Goal: Information Seeking & Learning: Learn about a topic

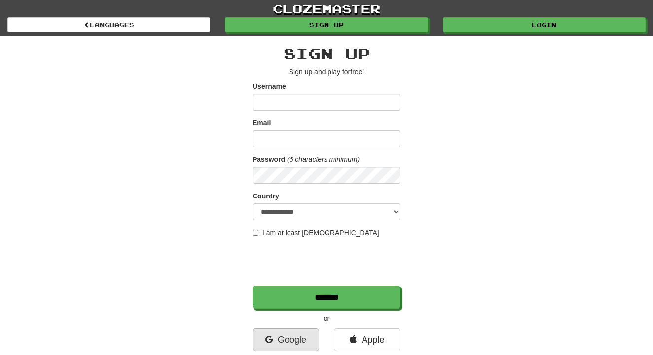
click at [282, 334] on link "Google" at bounding box center [286, 339] width 67 height 23
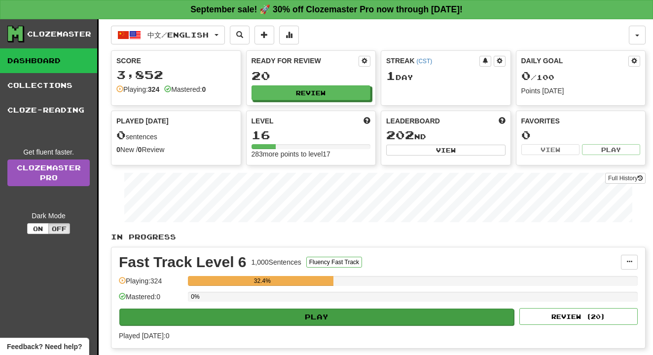
click at [369, 313] on button "Play" at bounding box center [316, 316] width 395 height 17
select select "**"
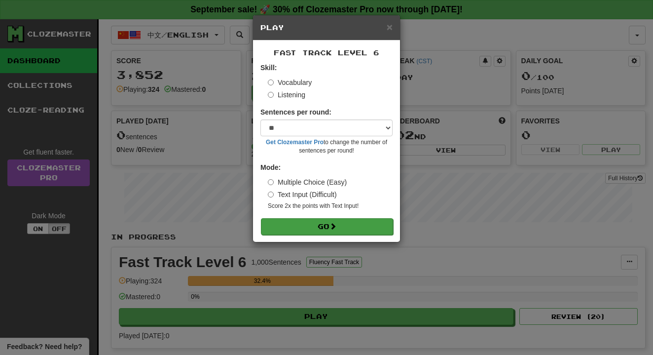
click at [336, 227] on span at bounding box center [332, 225] width 7 height 7
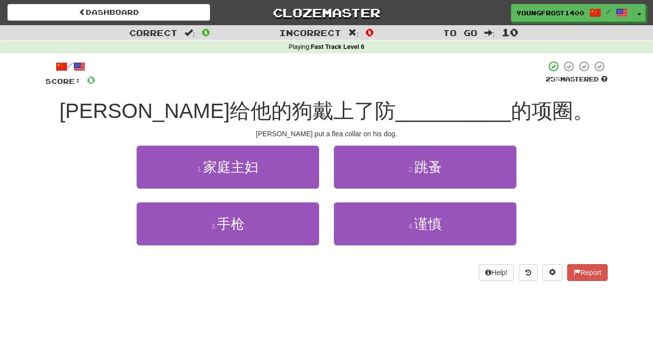
click at [511, 119] on span "的项圈。" at bounding box center [552, 110] width 83 height 23
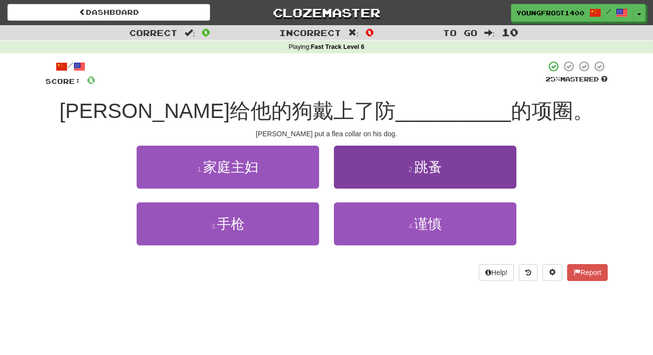
click at [433, 147] on button "2 . 跳蚤" at bounding box center [425, 167] width 182 height 43
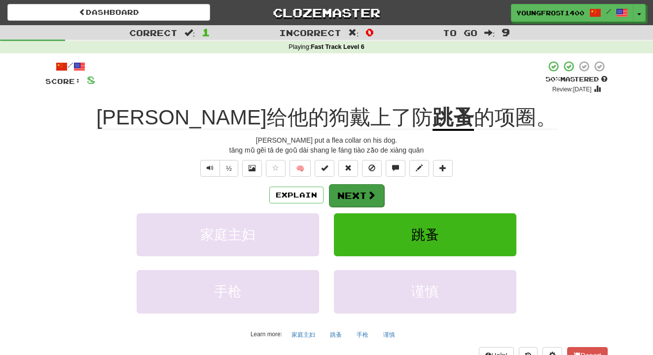
click at [361, 201] on button "Next" at bounding box center [356, 195] width 55 height 23
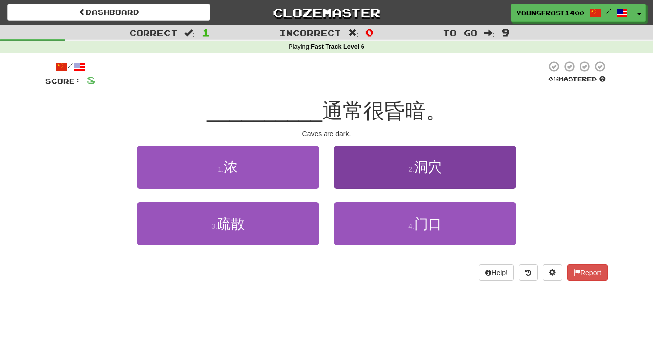
click at [384, 182] on button "2 . 洞穴" at bounding box center [425, 167] width 182 height 43
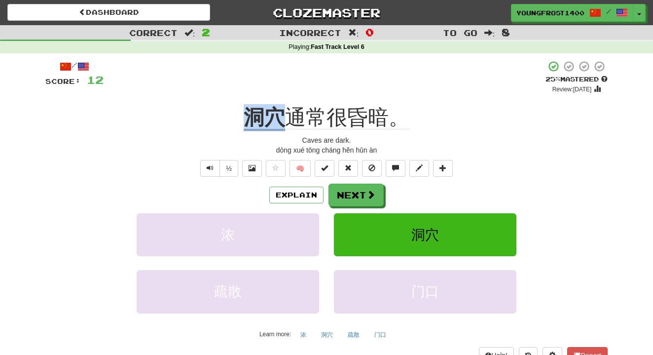
drag, startPoint x: 249, startPoint y: 114, endPoint x: 280, endPoint y: 114, distance: 31.6
click at [280, 114] on u "洞穴" at bounding box center [264, 118] width 41 height 25
copy u "洞穴"
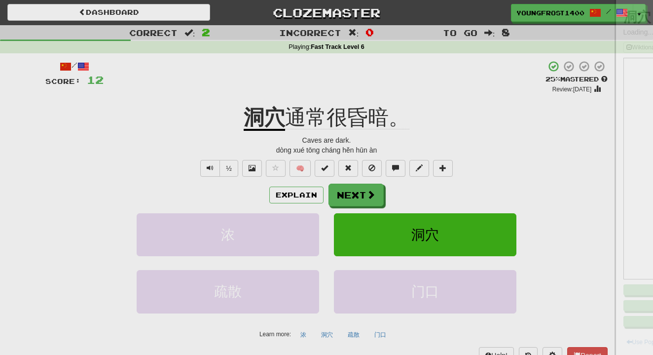
click at [271, 106] on div at bounding box center [326, 177] width 653 height 355
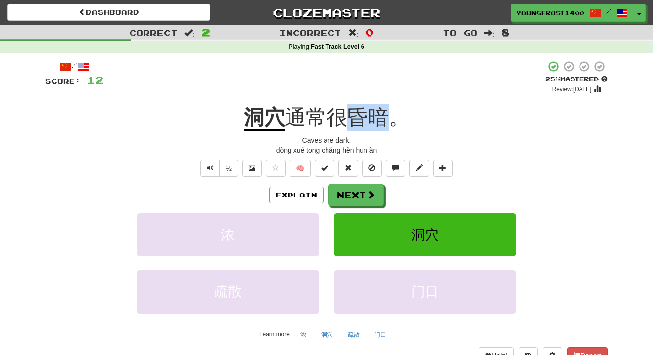
drag, startPoint x: 355, startPoint y: 107, endPoint x: 389, endPoint y: 107, distance: 33.5
click at [389, 107] on span "通常很昏暗。" at bounding box center [347, 118] width 124 height 24
copy span "昏暗"
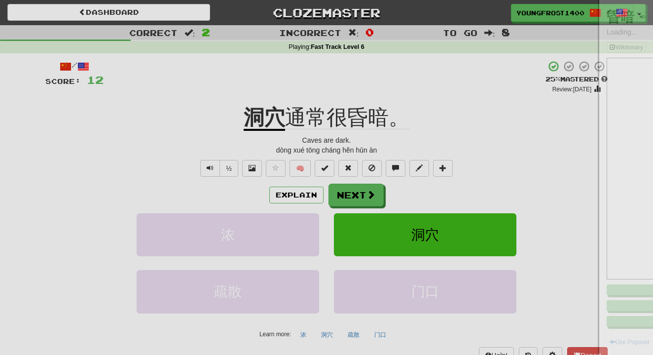
click at [334, 61] on div at bounding box center [326, 177] width 653 height 355
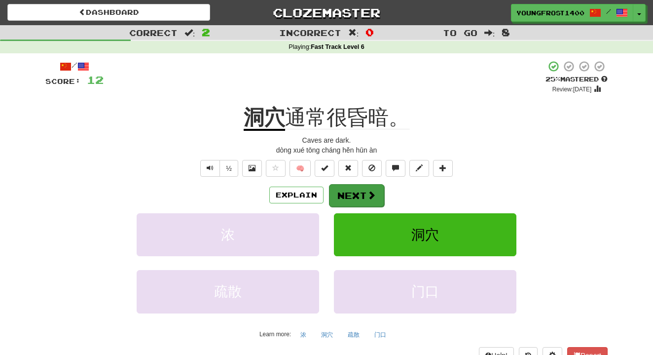
click at [351, 193] on button "Next" at bounding box center [356, 195] width 55 height 23
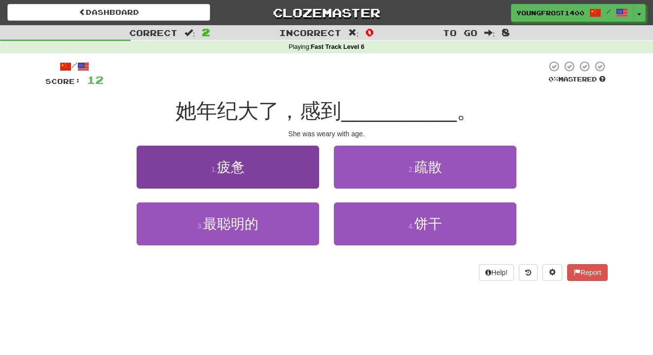
click at [257, 167] on button "1 . 疲惫" at bounding box center [228, 167] width 182 height 43
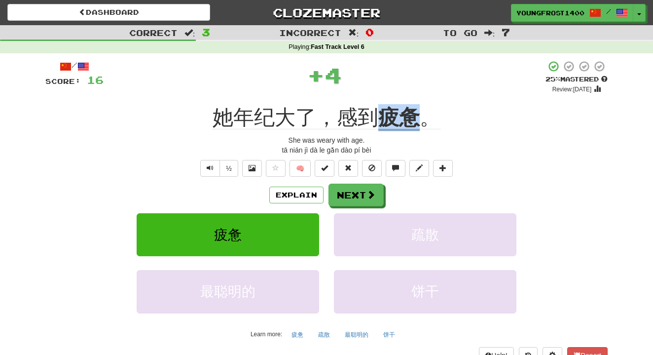
drag, startPoint x: 378, startPoint y: 117, endPoint x: 418, endPoint y: 116, distance: 40.0
click at [418, 116] on div "她年纪大了，感到 疲惫 。" at bounding box center [326, 117] width 562 height 27
copy div "她年纪大了，感到 疲惫"
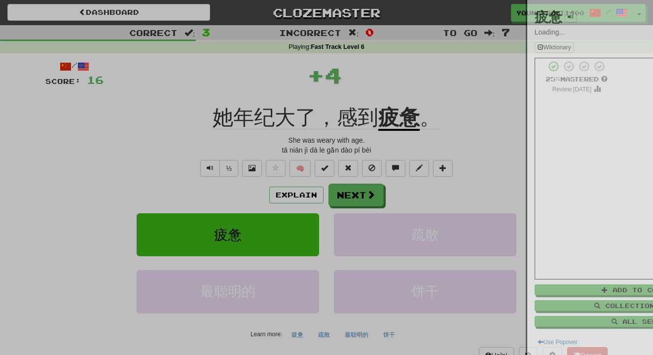
click at [327, 86] on div at bounding box center [326, 177] width 653 height 355
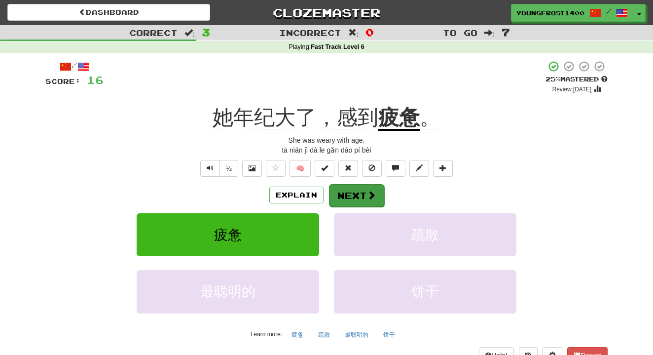
click at [370, 192] on span at bounding box center [371, 194] width 9 height 9
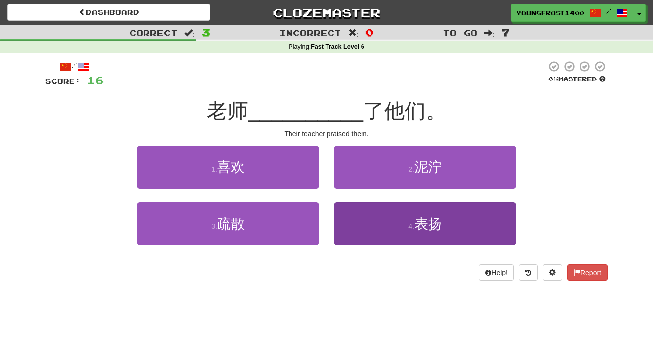
click at [359, 216] on button "4 . 表扬" at bounding box center [425, 223] width 182 height 43
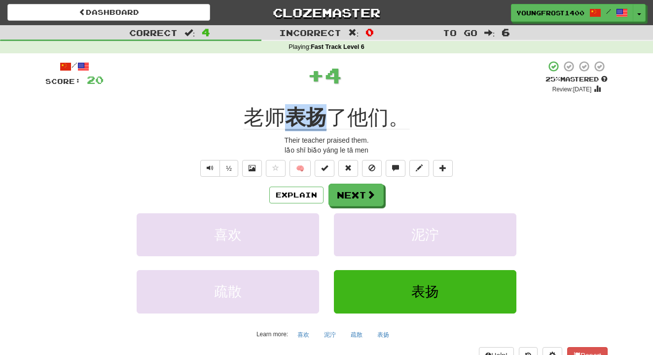
drag, startPoint x: 286, startPoint y: 116, endPoint x: 330, endPoint y: 116, distance: 44.4
click at [330, 116] on div "老师 表扬 了他们。" at bounding box center [326, 117] width 562 height 27
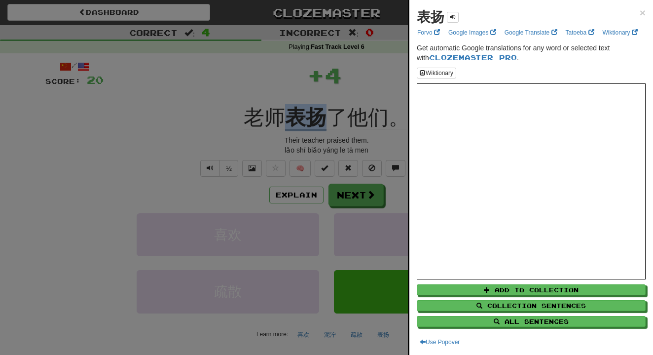
copy div "老师 表扬"
click at [330, 116] on div at bounding box center [326, 177] width 653 height 355
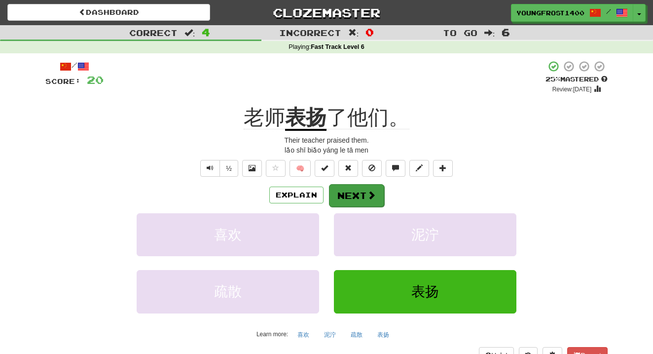
click at [360, 191] on button "Next" at bounding box center [356, 195] width 55 height 23
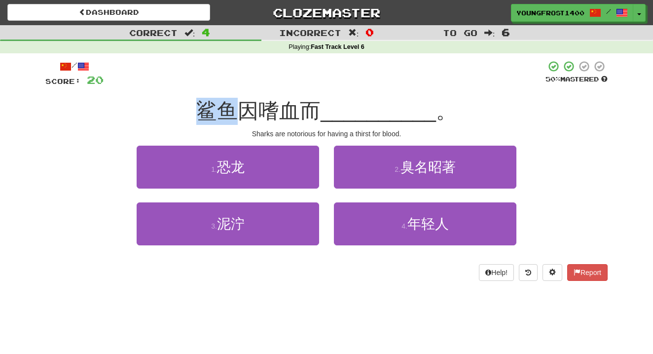
drag, startPoint x: 241, startPoint y: 110, endPoint x: 197, endPoint y: 109, distance: 44.4
click at [197, 109] on div "鲨鱼因嗜血而 __________ 。" at bounding box center [326, 111] width 562 height 27
click at [188, 109] on div "鲨鱼因嗜血而 __________ 。" at bounding box center [326, 111] width 562 height 27
click at [231, 115] on span "鲨鱼因嗜血而" at bounding box center [258, 110] width 124 height 23
drag, startPoint x: 233, startPoint y: 114, endPoint x: 190, endPoint y: 110, distance: 43.1
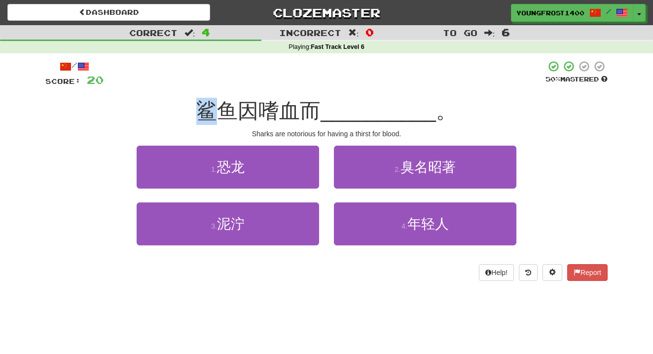
click at [190, 110] on div "鲨鱼因嗜血而 __________ 。" at bounding box center [326, 111] width 562 height 27
drag, startPoint x: 204, startPoint y: 110, endPoint x: 243, endPoint y: 107, distance: 38.6
click at [243, 107] on span "鲨鱼因嗜血而" at bounding box center [258, 110] width 124 height 23
click at [226, 106] on span "鲨鱼因嗜血而" at bounding box center [258, 110] width 124 height 23
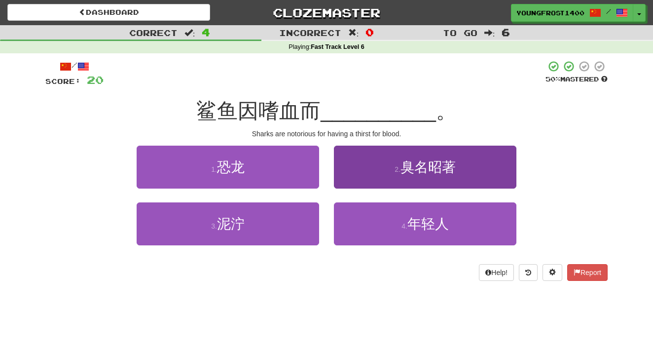
click at [390, 167] on button "2 . 臭名昭著" at bounding box center [425, 167] width 182 height 43
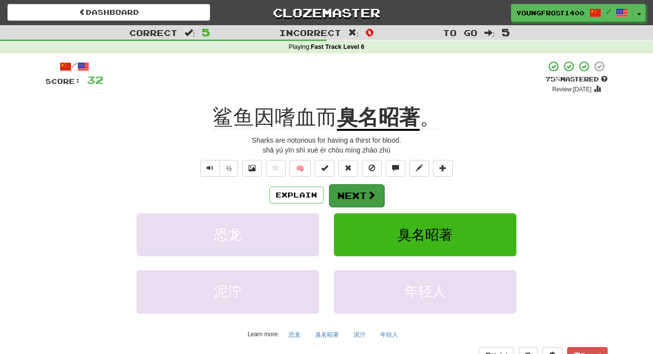
click at [364, 192] on button "Next" at bounding box center [356, 195] width 55 height 23
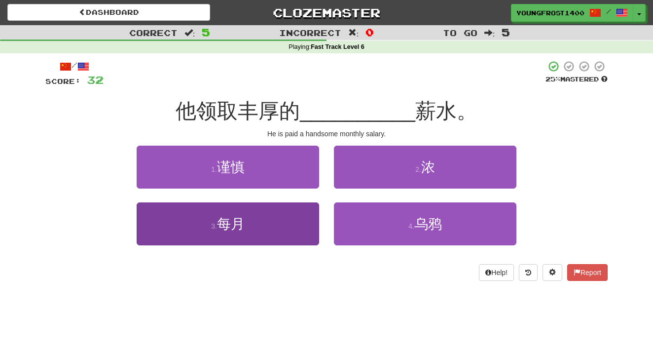
click at [283, 224] on button "3 . 每月" at bounding box center [228, 223] width 182 height 43
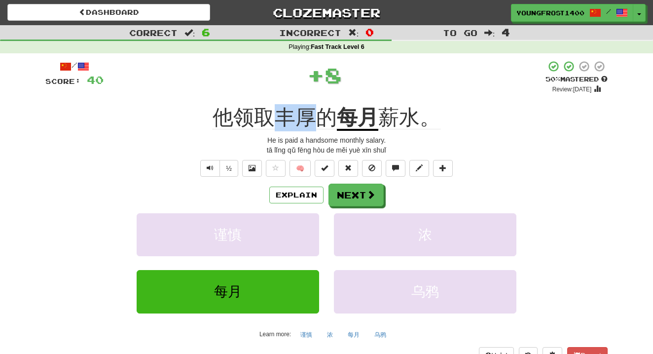
drag, startPoint x: 281, startPoint y: 120, endPoint x: 316, endPoint y: 120, distance: 35.0
click at [316, 120] on span "他领取丰厚的" at bounding box center [275, 118] width 124 height 24
copy span "丰厚"
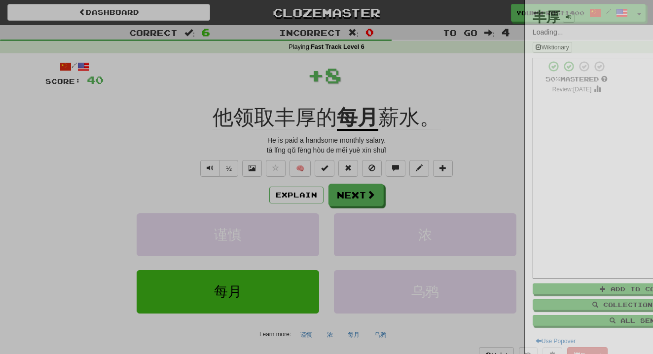
click at [243, 77] on div at bounding box center [326, 177] width 653 height 354
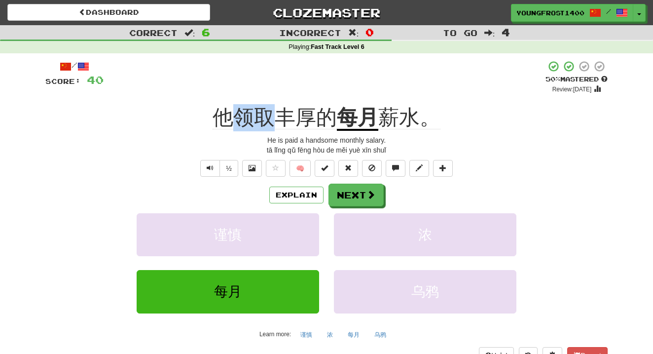
drag, startPoint x: 271, startPoint y: 116, endPoint x: 242, endPoint y: 115, distance: 29.1
click at [242, 115] on span "他领取丰厚的" at bounding box center [275, 118] width 124 height 24
copy span "领取"
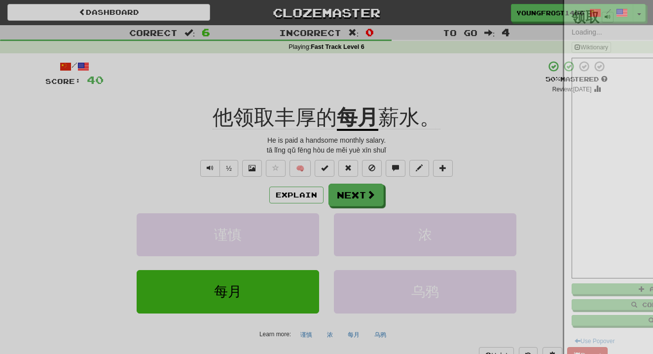
click at [237, 87] on div at bounding box center [326, 177] width 653 height 354
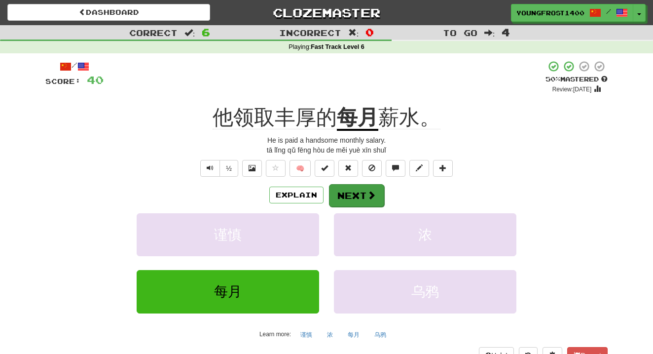
click at [362, 193] on button "Next" at bounding box center [356, 195] width 55 height 23
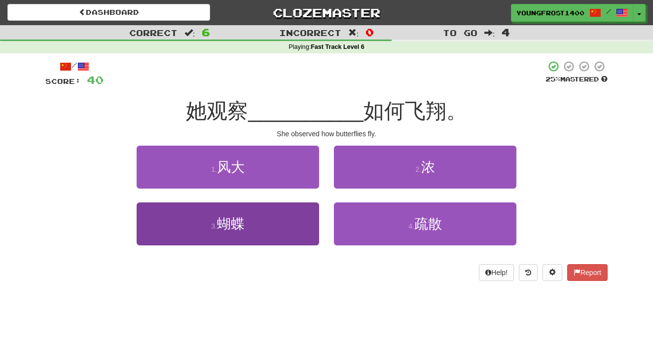
click at [272, 241] on button "3 . 蝴蝶" at bounding box center [228, 223] width 182 height 43
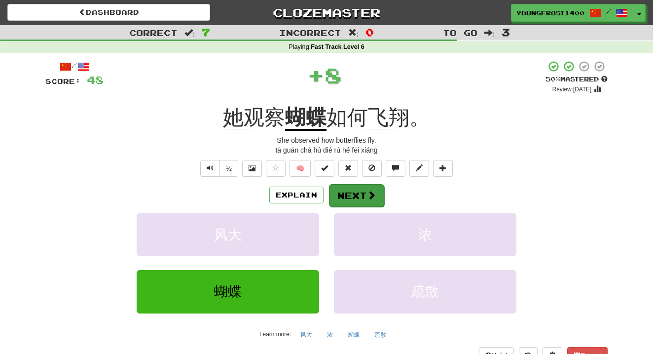
click at [362, 195] on button "Next" at bounding box center [356, 195] width 55 height 23
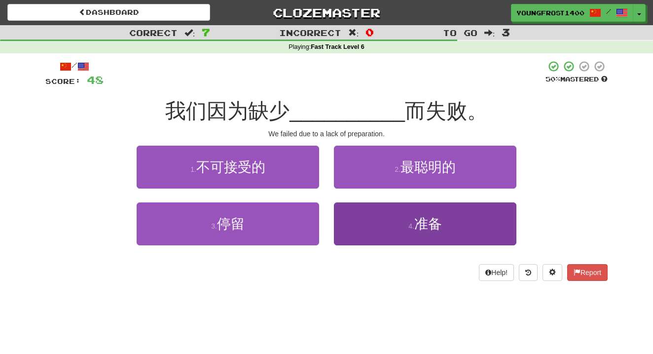
click at [401, 219] on button "4 . 准备" at bounding box center [425, 223] width 182 height 43
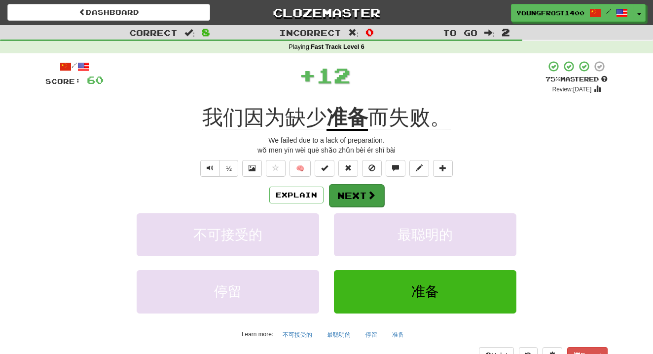
click at [355, 189] on button "Next" at bounding box center [356, 195] width 55 height 23
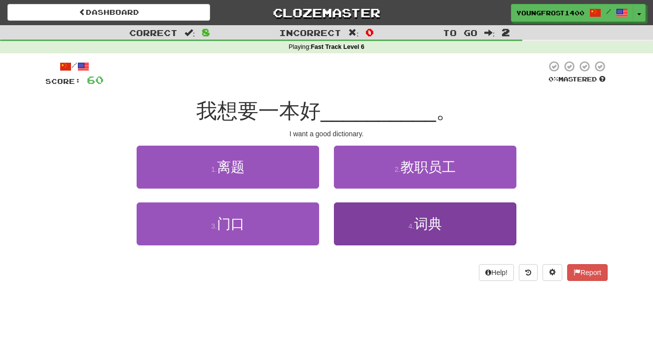
click at [395, 235] on button "4 . 词典" at bounding box center [425, 223] width 182 height 43
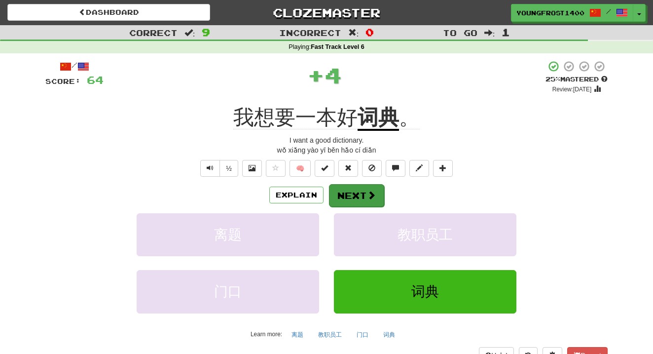
click at [353, 196] on button "Next" at bounding box center [356, 195] width 55 height 23
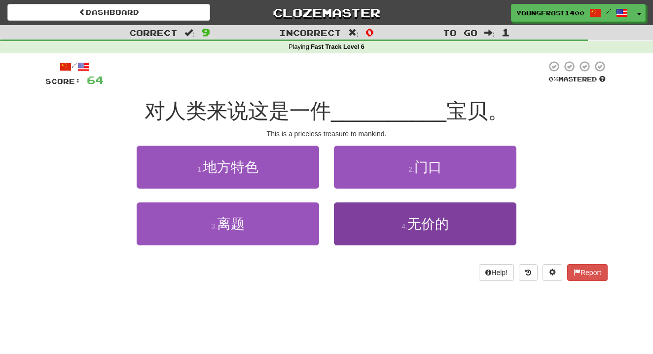
click at [355, 220] on button "4 . 无价的" at bounding box center [425, 223] width 182 height 43
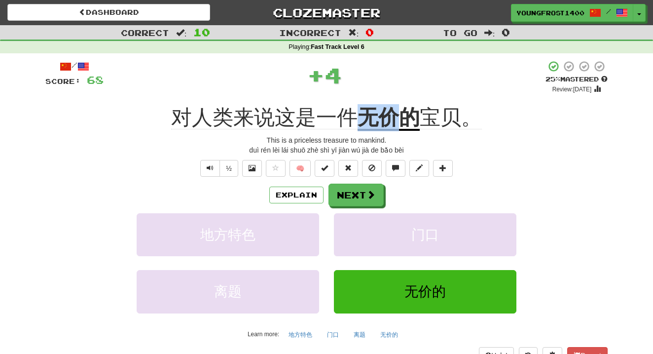
drag, startPoint x: 362, startPoint y: 116, endPoint x: 401, endPoint y: 115, distance: 39.0
click at [401, 115] on u "无价的" at bounding box center [389, 118] width 62 height 25
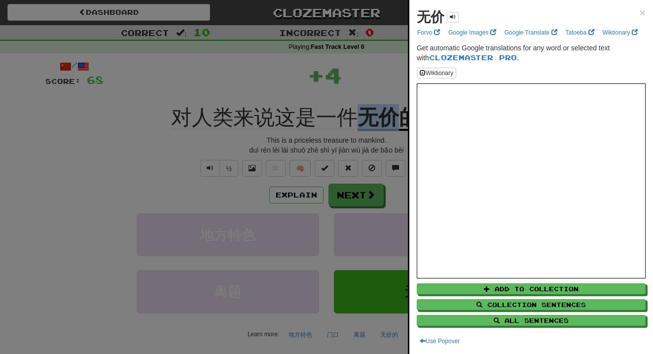
copy div "对人类来说这是一件 无价"
click at [375, 90] on div at bounding box center [326, 177] width 653 height 354
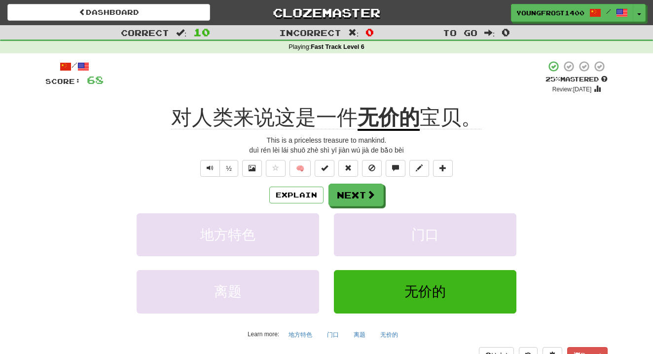
click at [561, 1] on div "Dashboard Clozemaster YoungFrost1400 / Toggle Dropdown Dashboard Leaderboard Ac…" at bounding box center [326, 11] width 653 height 22
drag, startPoint x: 422, startPoint y: 120, endPoint x: 457, endPoint y: 119, distance: 35.0
click at [457, 119] on span "宝贝。" at bounding box center [451, 118] width 62 height 24
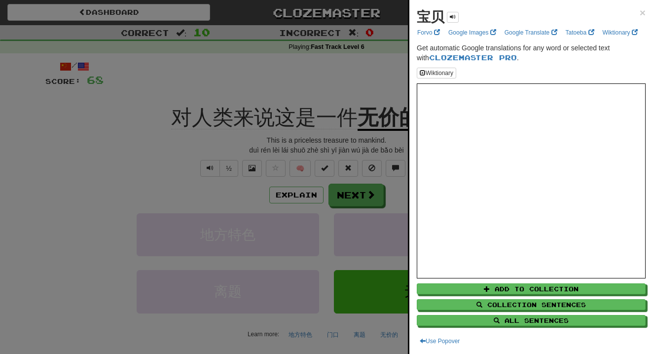
click at [400, 81] on div at bounding box center [326, 177] width 653 height 354
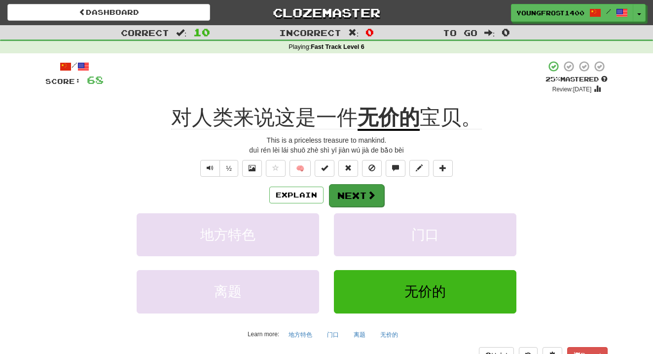
click at [358, 201] on button "Next" at bounding box center [356, 195] width 55 height 23
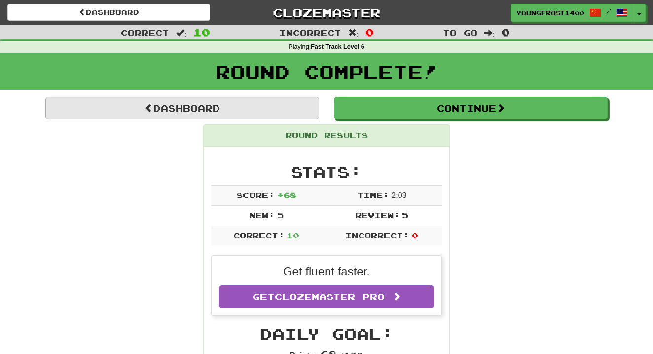
click at [219, 111] on link "Dashboard" at bounding box center [182, 108] width 274 height 23
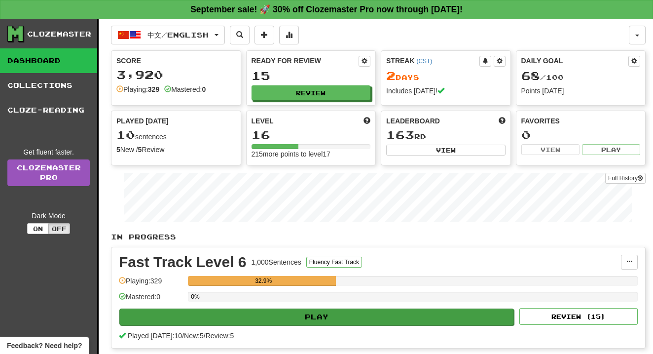
click at [373, 322] on button "Play" at bounding box center [316, 316] width 395 height 17
select select "**"
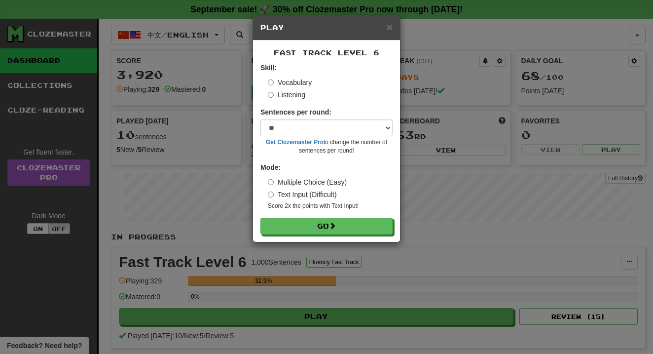
click at [279, 93] on label "Listening" at bounding box center [286, 95] width 37 height 10
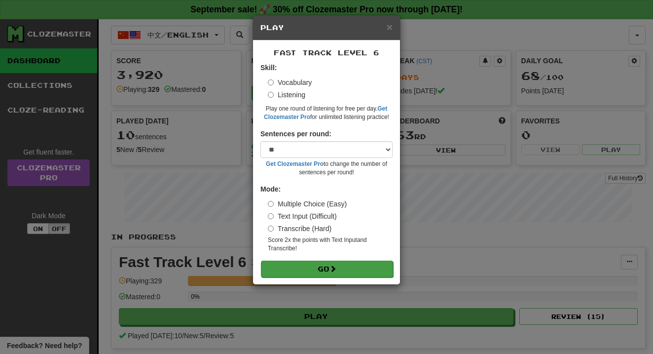
click at [313, 269] on button "Go" at bounding box center [327, 268] width 132 height 17
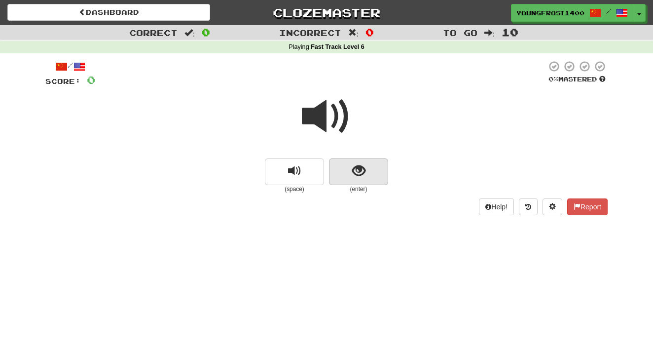
click at [351, 178] on button "show sentence" at bounding box center [358, 171] width 59 height 27
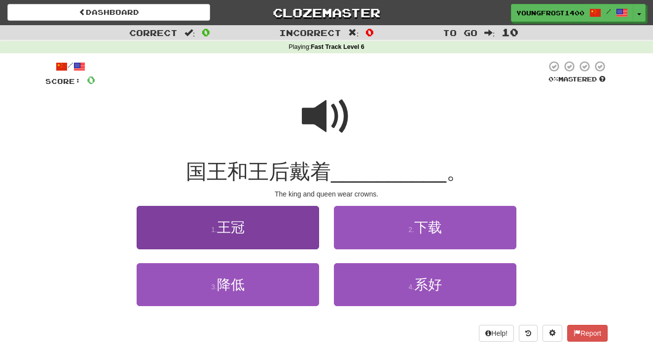
click at [294, 219] on button "1 . 王冠" at bounding box center [228, 227] width 182 height 43
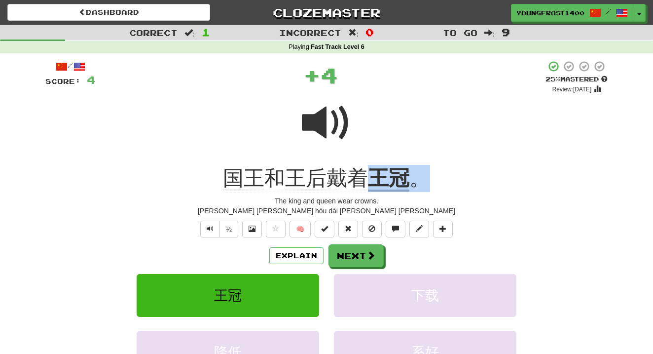
drag, startPoint x: 373, startPoint y: 172, endPoint x: 424, endPoint y: 173, distance: 51.3
click at [424, 173] on div "国王和王后戴着 王冠 。" at bounding box center [326, 178] width 562 height 27
copy div "国王和王后戴着 王冠 。"
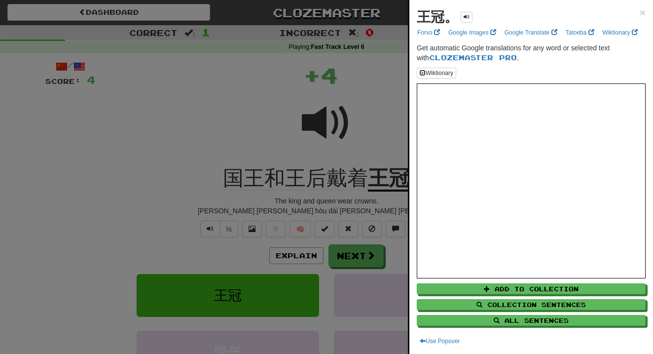
click at [377, 145] on div at bounding box center [326, 177] width 653 height 354
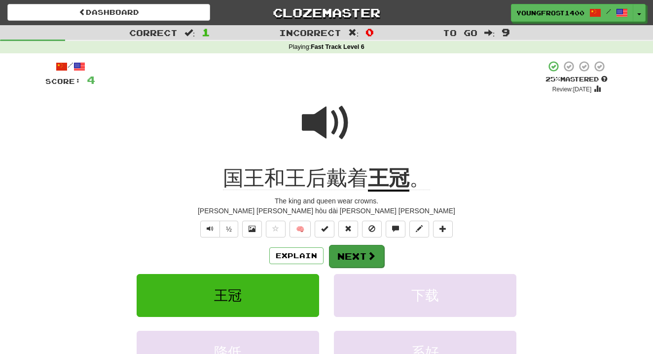
click at [373, 249] on button "Next" at bounding box center [356, 256] width 55 height 23
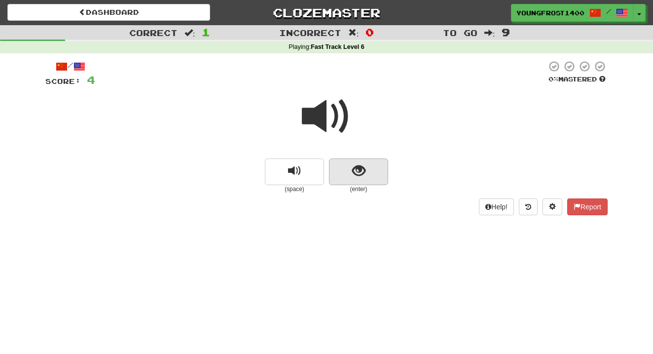
click at [341, 177] on button "show sentence" at bounding box center [358, 171] width 59 height 27
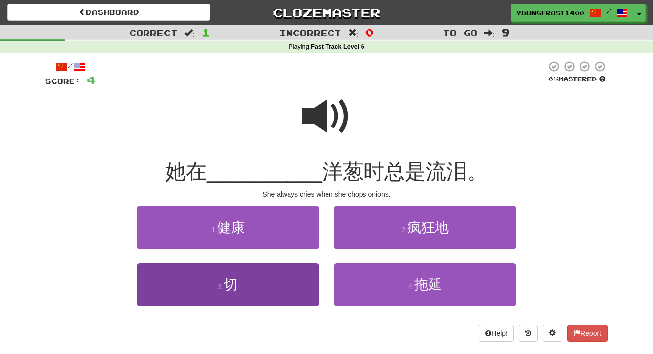
click at [290, 289] on button "3 . 切" at bounding box center [228, 284] width 182 height 43
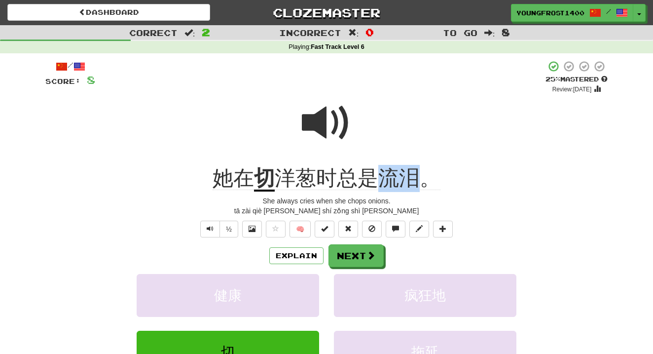
copy span "流泪"
drag, startPoint x: 383, startPoint y: 177, endPoint x: 417, endPoint y: 164, distance: 37.0
click at [417, 165] on div "她在 切 洋葱时总是流泪。" at bounding box center [326, 178] width 562 height 27
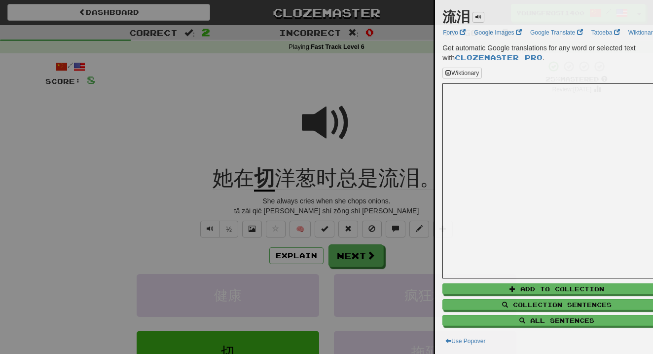
click at [367, 141] on div at bounding box center [326, 177] width 653 height 354
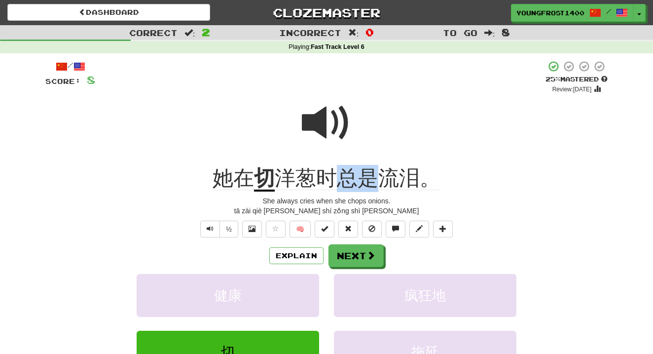
drag, startPoint x: 342, startPoint y: 174, endPoint x: 373, endPoint y: 175, distance: 31.6
click at [373, 175] on span "洋葱时总是流泪。" at bounding box center [358, 178] width 166 height 24
copy span "总是"
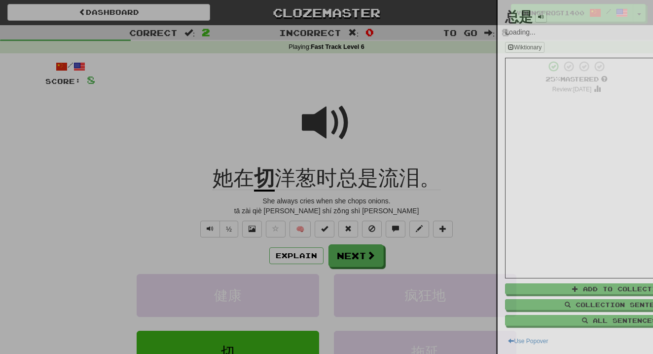
drag, startPoint x: 373, startPoint y: 175, endPoint x: 348, endPoint y: 147, distance: 37.7
click at [348, 147] on div at bounding box center [326, 177] width 653 height 354
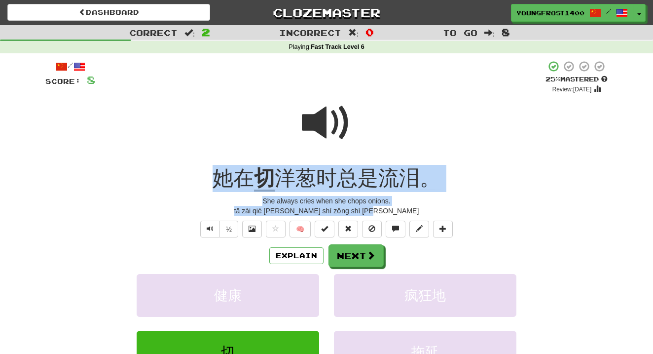
drag, startPoint x: 222, startPoint y: 175, endPoint x: 453, endPoint y: 212, distance: 233.8
click at [453, 212] on div "/ Score: 8 + 4 25 % Mastered Review: 2025-09-18 她在 切 洋葱时总是流泪。 She always cries …" at bounding box center [326, 242] width 562 height 364
copy div "她在 切 洋葱时总是流泪。 She always cries when she chops onions. tā zài qiè yáng cōng shí …"
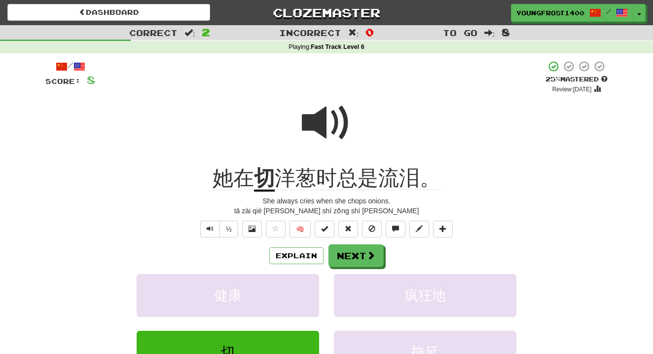
click at [430, 201] on div "She always cries when she chops onions." at bounding box center [326, 201] width 562 height 10
click at [341, 252] on button "Next" at bounding box center [356, 256] width 55 height 23
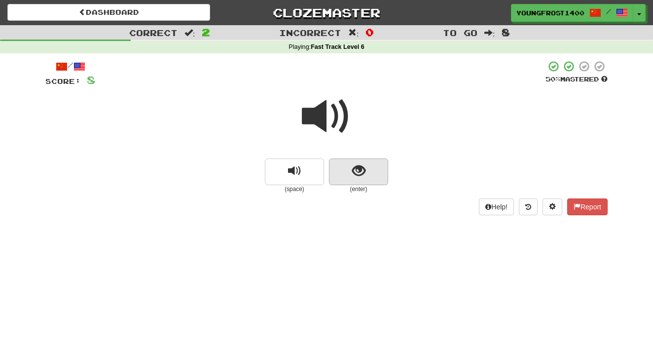
click at [355, 181] on button "show sentence" at bounding box center [358, 171] width 59 height 27
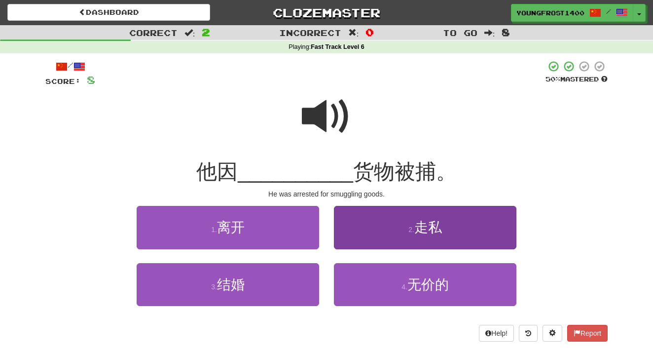
click at [364, 225] on button "2 . 走私" at bounding box center [425, 227] width 182 height 43
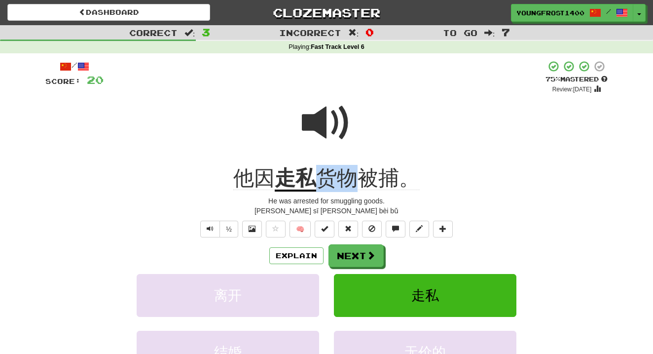
drag, startPoint x: 319, startPoint y: 174, endPoint x: 355, endPoint y: 173, distance: 36.0
click at [355, 173] on span "货物被捕。" at bounding box center [368, 178] width 104 height 24
copy div "走私 货物"
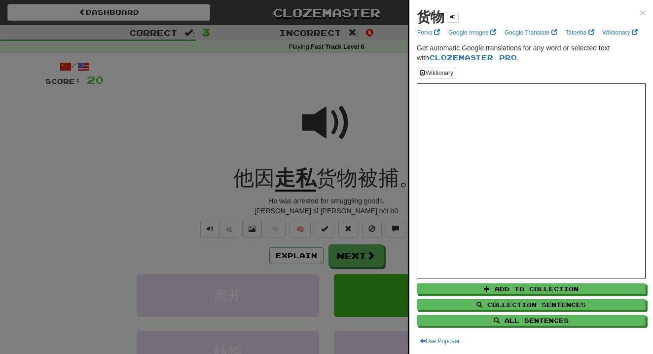
click at [328, 151] on div at bounding box center [326, 177] width 653 height 354
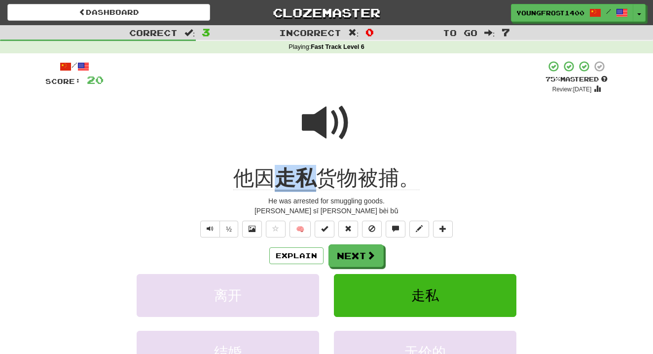
copy div "他因 走私"
drag, startPoint x: 281, startPoint y: 181, endPoint x: 316, endPoint y: 178, distance: 35.2
click at [316, 178] on div "他因 走私 货物被捕。" at bounding box center [326, 178] width 562 height 27
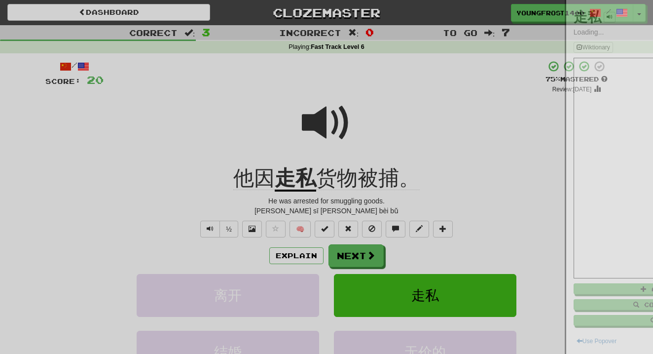
click at [280, 142] on div at bounding box center [326, 177] width 653 height 354
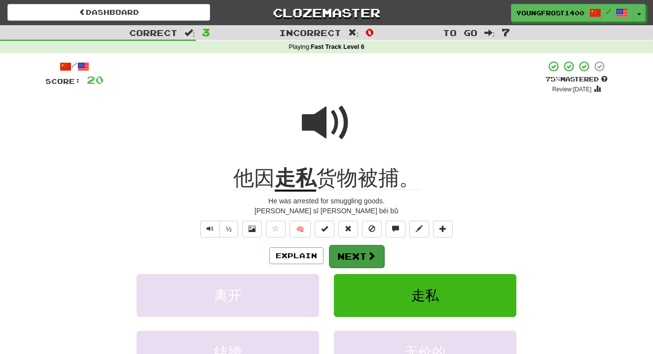
click at [337, 257] on button "Next" at bounding box center [356, 256] width 55 height 23
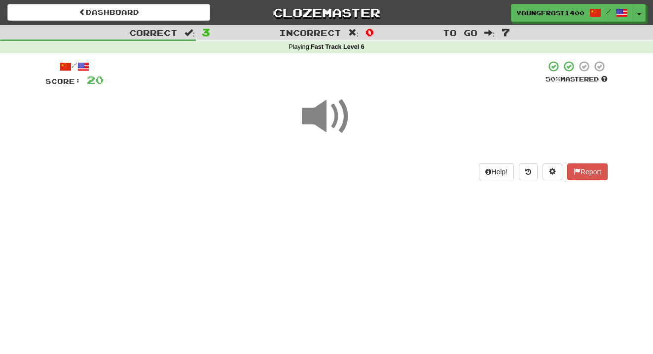
click at [304, 161] on div "/ Score: 20 50 % Mastered Help! Report" at bounding box center [326, 119] width 562 height 119
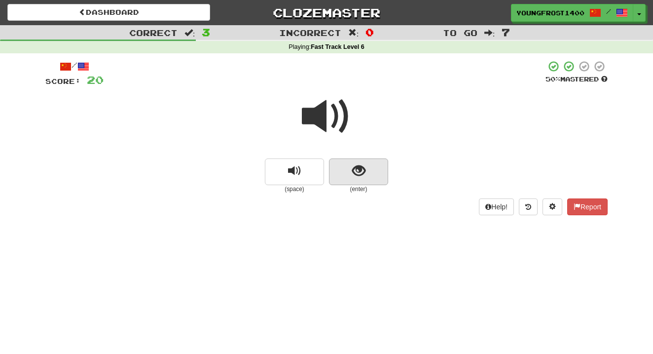
click at [348, 169] on button "show sentence" at bounding box center [358, 171] width 59 height 27
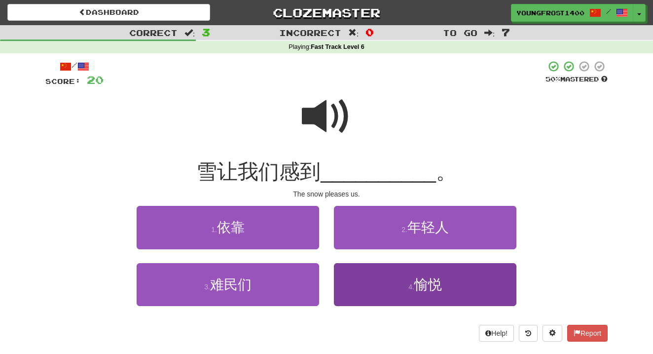
click at [374, 287] on button "4 . 愉悦" at bounding box center [425, 284] width 182 height 43
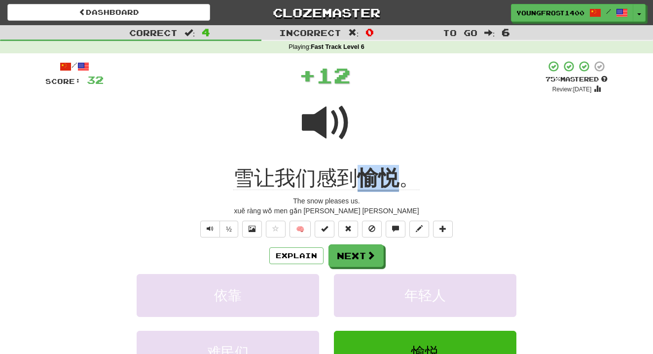
drag, startPoint x: 361, startPoint y: 181, endPoint x: 408, endPoint y: 181, distance: 47.4
click at [408, 181] on div "雪让我们感到 愉悦 。" at bounding box center [326, 178] width 562 height 27
copy div "雪让我们感到 愉悦"
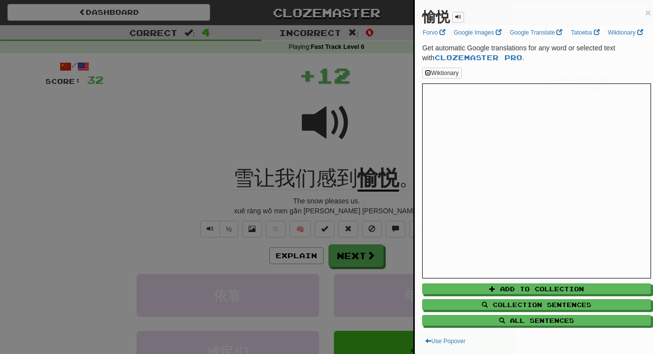
click at [350, 152] on div at bounding box center [326, 177] width 653 height 354
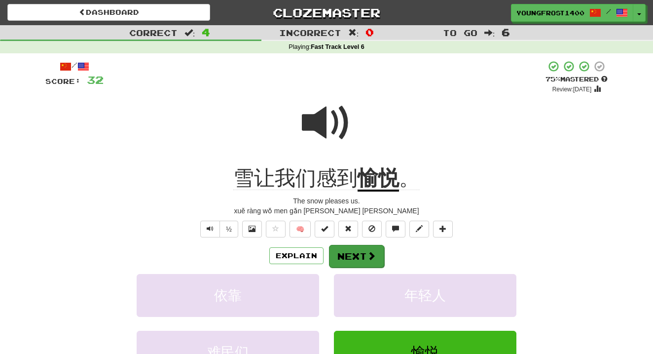
click at [363, 255] on button "Next" at bounding box center [356, 256] width 55 height 23
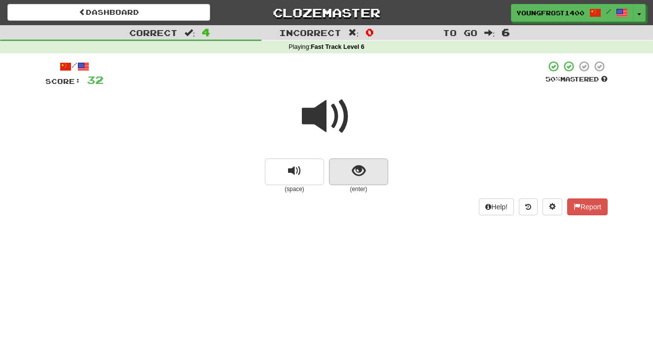
click at [370, 161] on button "show sentence" at bounding box center [358, 171] width 59 height 27
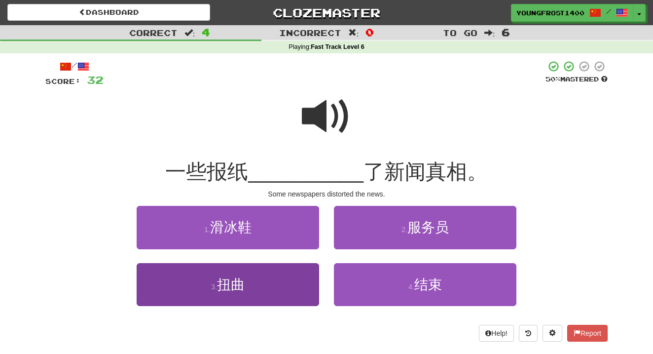
click at [282, 271] on button "3 . 扭曲" at bounding box center [228, 284] width 182 height 43
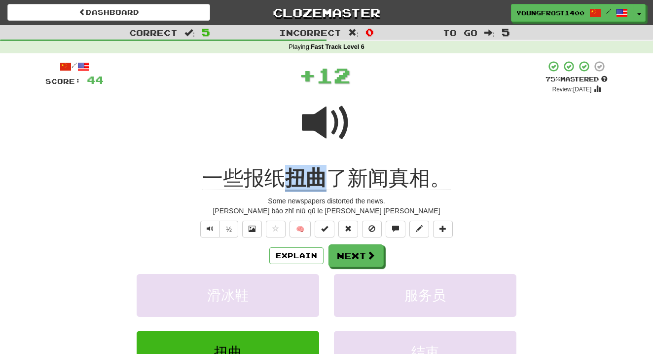
drag, startPoint x: 291, startPoint y: 170, endPoint x: 333, endPoint y: 169, distance: 42.4
click at [333, 169] on div "一些报纸 扭曲 了新闻真相。" at bounding box center [326, 178] width 562 height 27
copy div "一些报纸 扭曲"
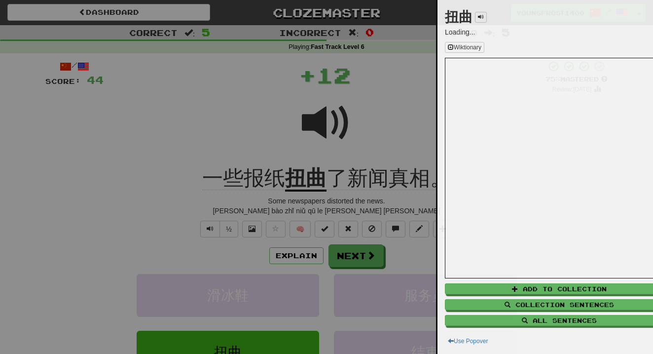
click at [383, 152] on div at bounding box center [326, 177] width 653 height 354
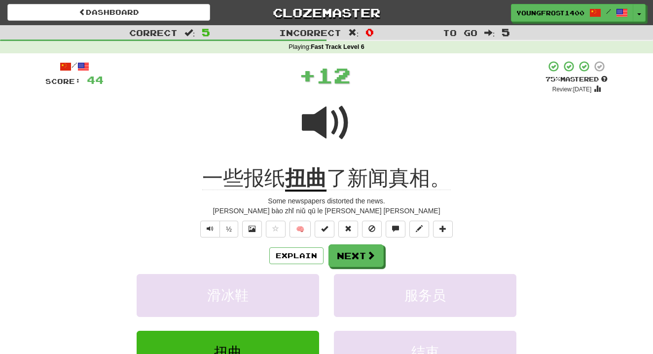
click at [543, 1] on div "Dashboard Clozemaster YoungFrost1400 / Toggle Dropdown Dashboard Leaderboard Ac…" at bounding box center [326, 11] width 653 height 22
click at [543, 0] on div "Dashboard Clozemaster YoungFrost1400 / Toggle Dropdown Dashboard Leaderboard Ac…" at bounding box center [326, 11] width 653 height 22
copy span "真相"
drag, startPoint x: 394, startPoint y: 178, endPoint x: 432, endPoint y: 179, distance: 38.0
click at [432, 179] on span "了新闻真相。" at bounding box center [389, 178] width 124 height 24
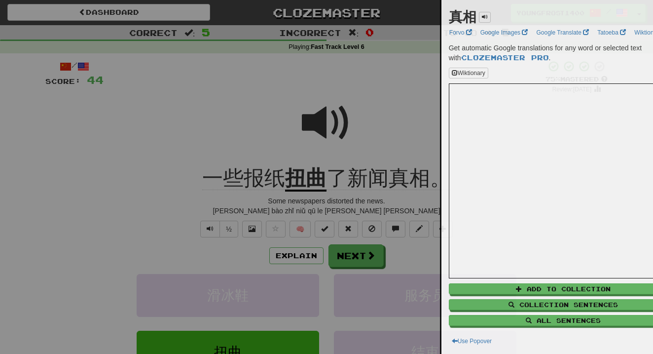
click at [375, 147] on div at bounding box center [326, 177] width 653 height 354
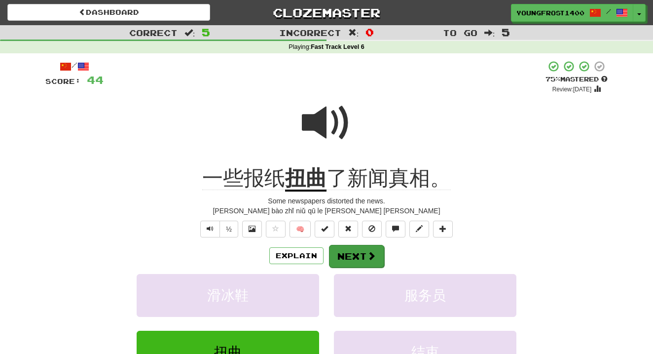
click at [362, 247] on button "Next" at bounding box center [356, 256] width 55 height 23
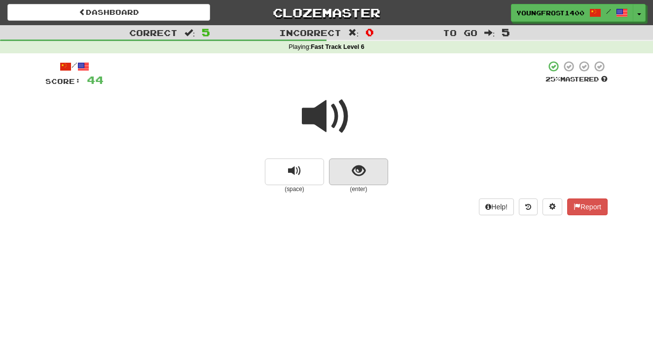
click at [334, 176] on button "show sentence" at bounding box center [358, 171] width 59 height 27
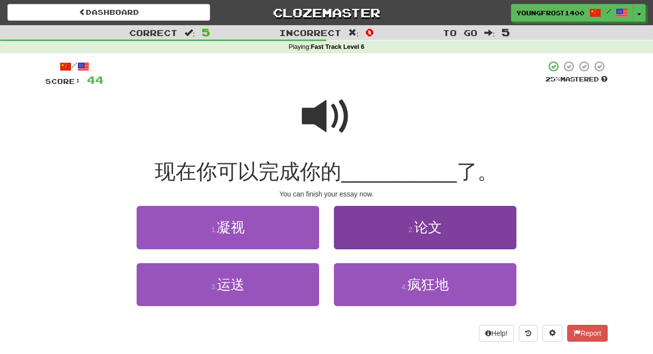
click at [364, 220] on button "2 . 论文" at bounding box center [425, 227] width 182 height 43
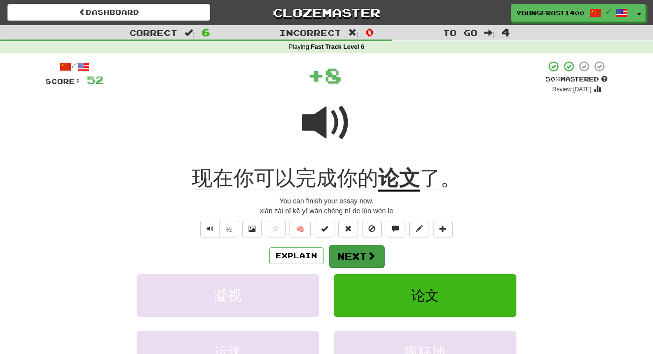
click at [358, 258] on button "Next" at bounding box center [356, 256] width 55 height 23
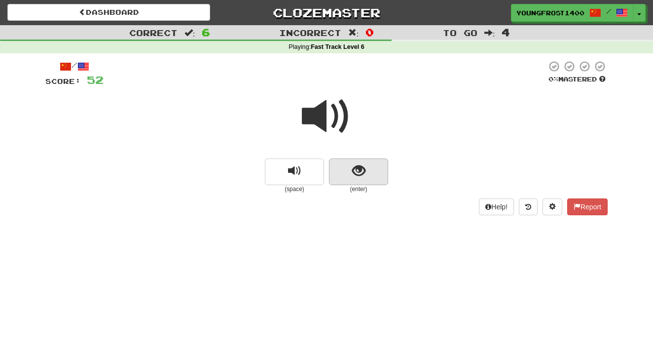
click at [367, 160] on button "show sentence" at bounding box center [358, 171] width 59 height 27
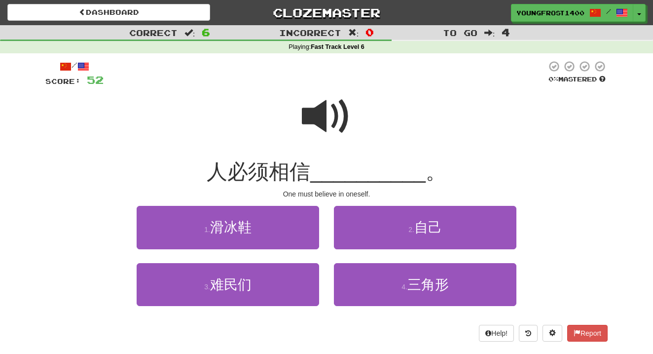
click at [404, 259] on div "2 . 自己" at bounding box center [425, 234] width 197 height 57
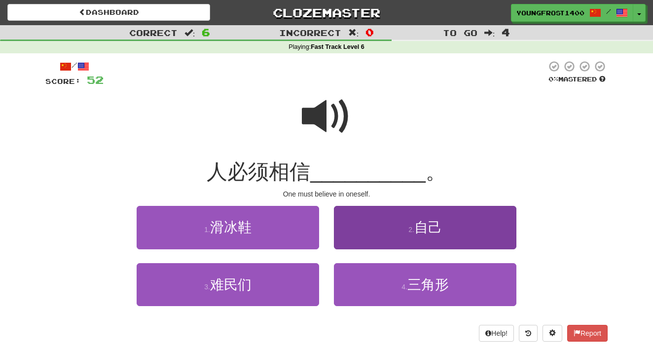
click at [408, 238] on button "2 . 自己" at bounding box center [425, 227] width 182 height 43
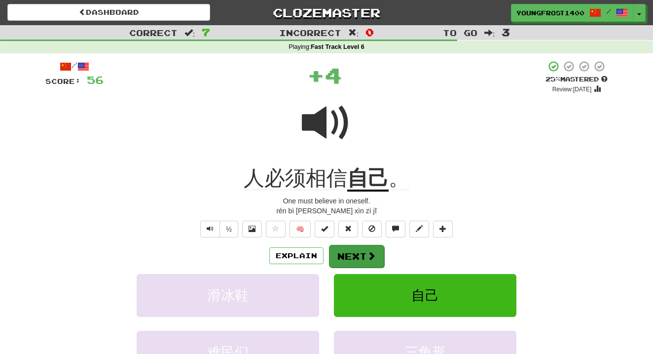
click at [376, 255] on button "Next" at bounding box center [356, 256] width 55 height 23
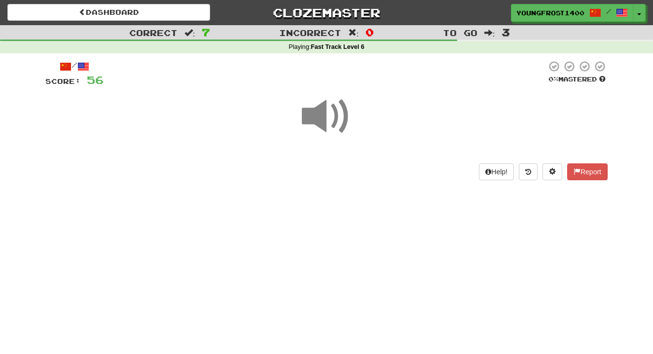
drag, startPoint x: 459, startPoint y: 8, endPoint x: 391, endPoint y: 142, distance: 149.8
click at [391, 142] on div at bounding box center [326, 123] width 562 height 71
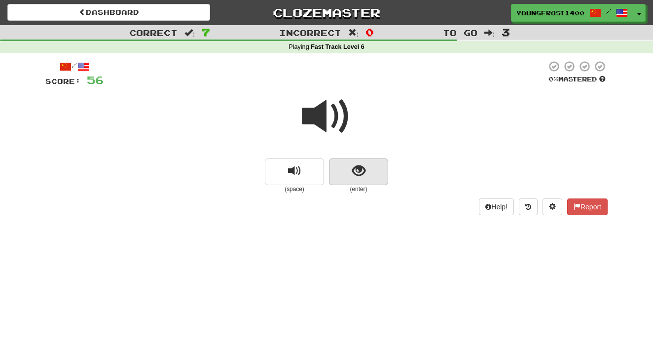
click at [362, 164] on span "show sentence" at bounding box center [358, 170] width 13 height 13
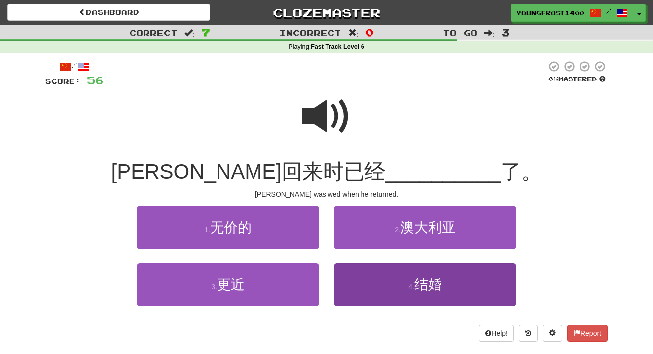
click at [377, 300] on button "4 . 结婚" at bounding box center [425, 284] width 182 height 43
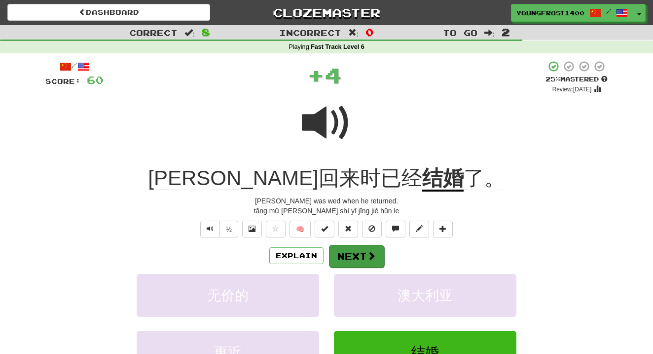
click at [367, 255] on span at bounding box center [371, 255] width 9 height 9
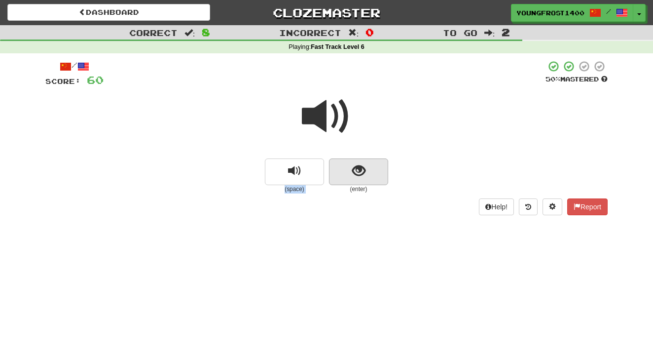
click at [383, 157] on div "(space) (enter)" at bounding box center [326, 141] width 562 height 106
click at [383, 161] on button "show sentence" at bounding box center [358, 171] width 59 height 27
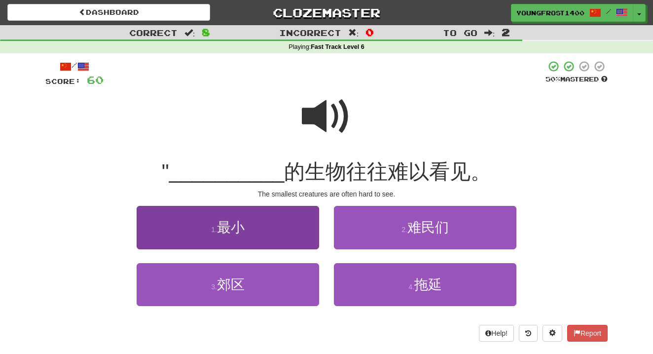
click at [277, 227] on button "1 . 最小" at bounding box center [228, 227] width 182 height 43
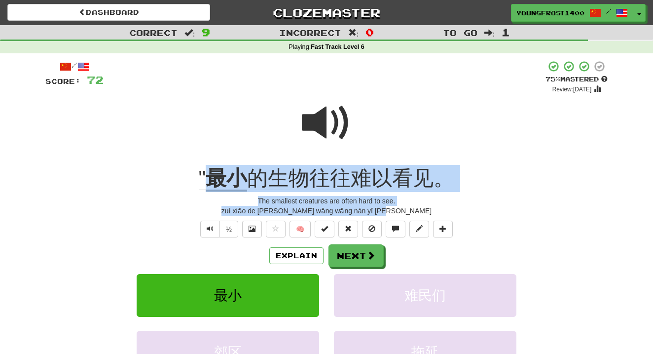
drag, startPoint x: 412, startPoint y: 206, endPoint x: 208, endPoint y: 182, distance: 205.1
click at [208, 180] on div "/ Score: 72 + 12 75 % Mastered Review: 2025-10-17 " 最小 的生物往往难以看见。 The smallest …" at bounding box center [326, 242] width 562 height 364
copy div "最小 的生物往往难以看见。 The smallest creatures are often hard to see. zuì xiǎo de shēng w…"
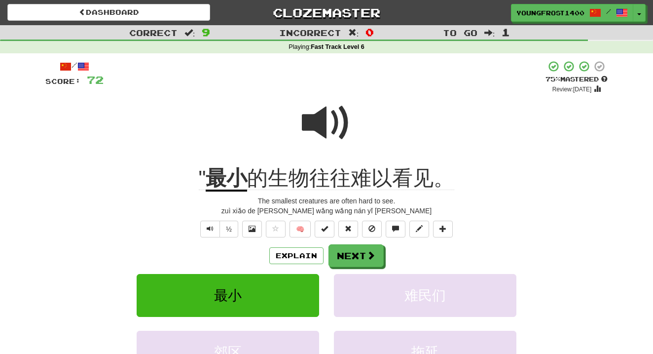
click at [288, 162] on div at bounding box center [326, 129] width 562 height 71
drag, startPoint x: 273, startPoint y: 177, endPoint x: 307, endPoint y: 178, distance: 33.6
click at [307, 178] on span "的生物往往难以看见。" at bounding box center [350, 178] width 207 height 24
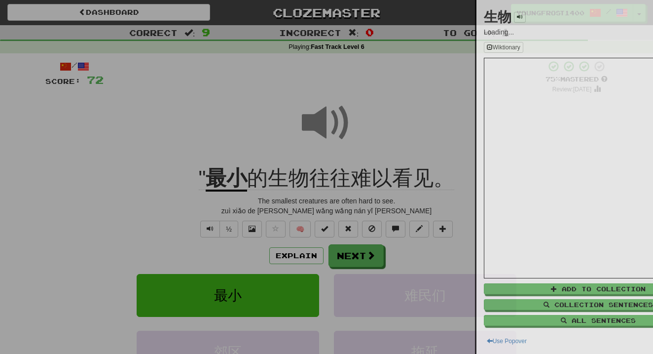
click at [276, 165] on div at bounding box center [326, 177] width 653 height 354
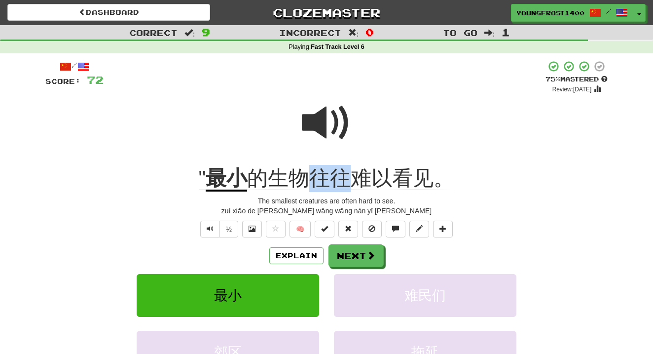
drag, startPoint x: 318, startPoint y: 171, endPoint x: 347, endPoint y: 172, distance: 29.6
click at [347, 172] on span "的生物往往难以看见。" at bounding box center [350, 178] width 207 height 24
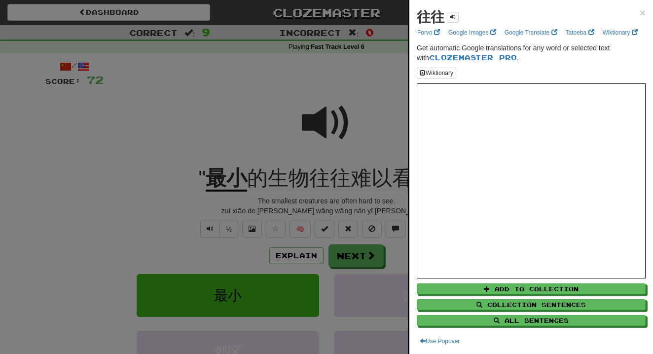
click at [330, 95] on div at bounding box center [326, 177] width 653 height 354
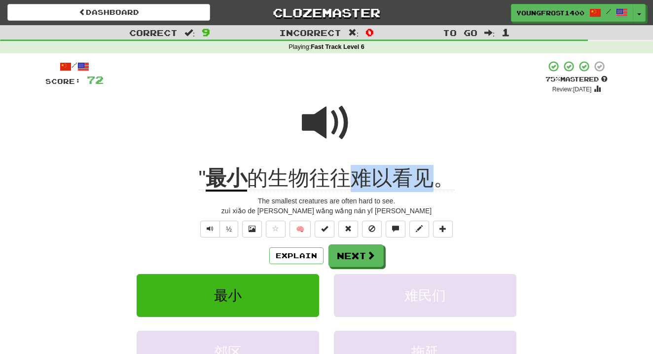
drag, startPoint x: 362, startPoint y: 180, endPoint x: 429, endPoint y: 182, distance: 67.6
click at [429, 182] on span "的生物往往难以看见。" at bounding box center [350, 178] width 207 height 24
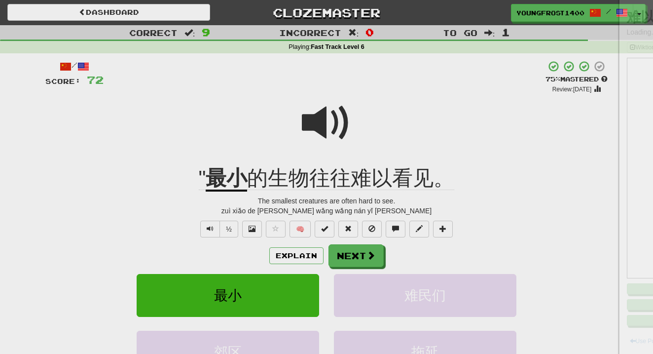
click at [416, 163] on div at bounding box center [326, 177] width 653 height 354
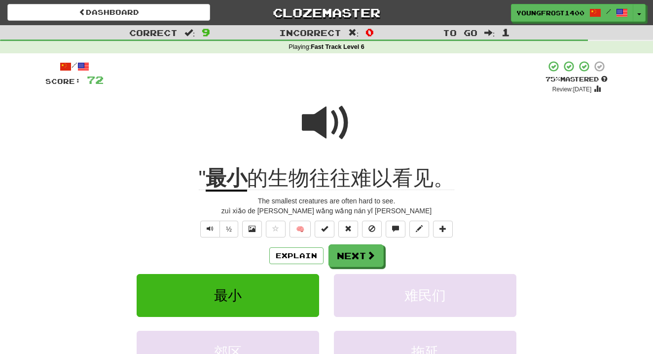
click at [363, 267] on div "Explain Next 最小 难民们 郊区 拖延 Learn more: 最小 难民们 郊区 拖延" at bounding box center [326, 323] width 562 height 158
click at [364, 261] on button "Next" at bounding box center [356, 256] width 55 height 23
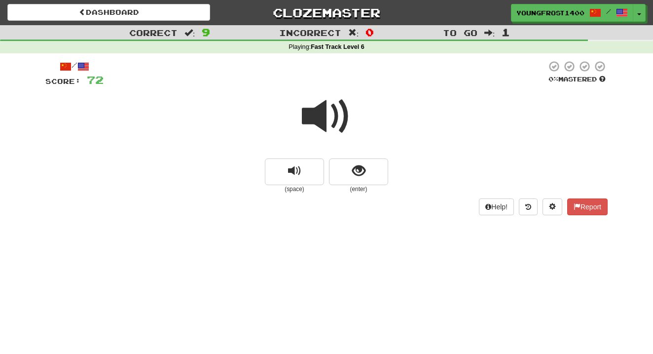
click at [367, 189] on small "(enter)" at bounding box center [358, 189] width 59 height 8
click at [368, 173] on button "show sentence" at bounding box center [358, 171] width 59 height 27
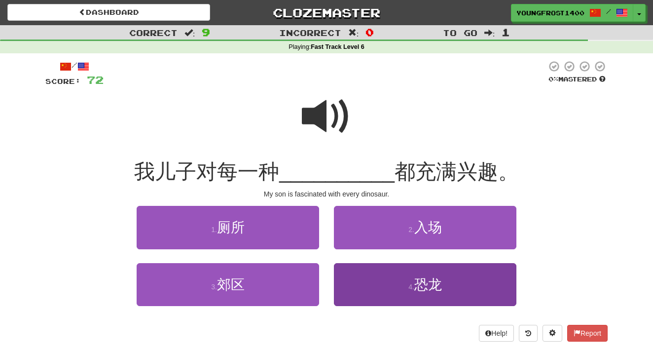
click at [364, 274] on button "4 . 恐龙" at bounding box center [425, 284] width 182 height 43
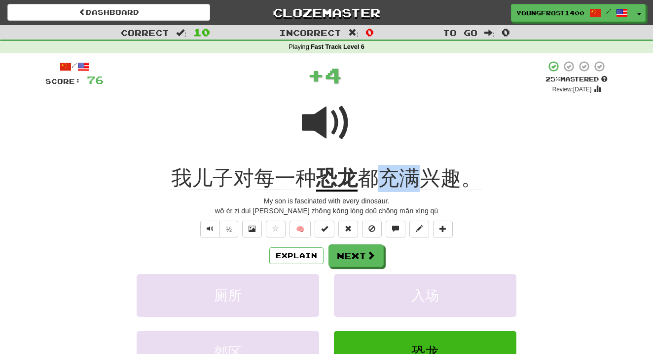
drag, startPoint x: 388, startPoint y: 174, endPoint x: 414, endPoint y: 176, distance: 26.2
click at [414, 176] on span "都充满兴趣。" at bounding box center [420, 178] width 124 height 24
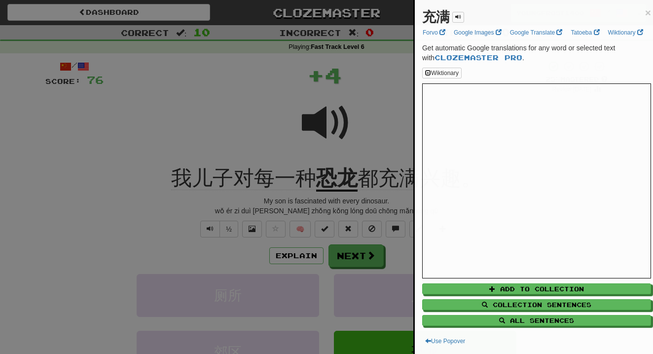
click at [366, 132] on div at bounding box center [326, 177] width 653 height 354
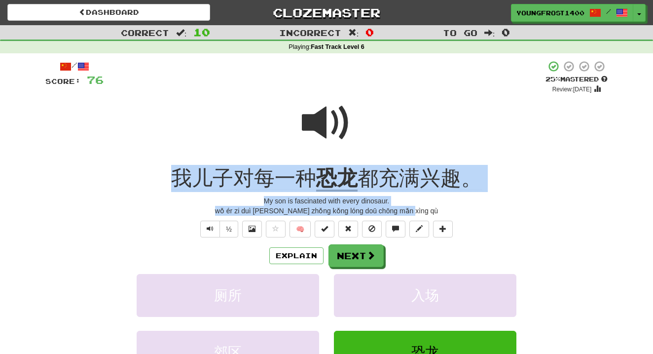
drag, startPoint x: 175, startPoint y: 173, endPoint x: 436, endPoint y: 206, distance: 263.6
click at [437, 206] on div "/ Score: 76 + 4 25 % Mastered Review: 2025-09-18 我儿子对每一种 恐龙 都充满兴趣。 My son is fa…" at bounding box center [326, 242] width 562 height 364
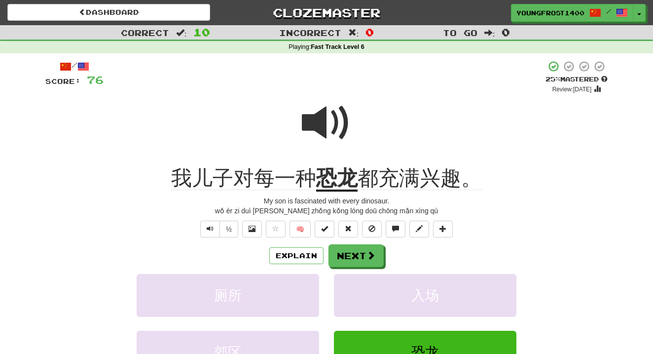
click at [436, 206] on div "wǒ ér zi duì měi yī zhǒng kǒng lóng doū chōng mǎn xìng qù" at bounding box center [326, 211] width 562 height 10
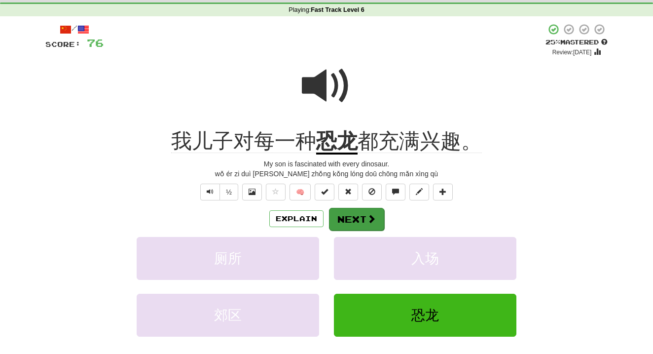
click at [357, 212] on button "Next" at bounding box center [356, 219] width 55 height 23
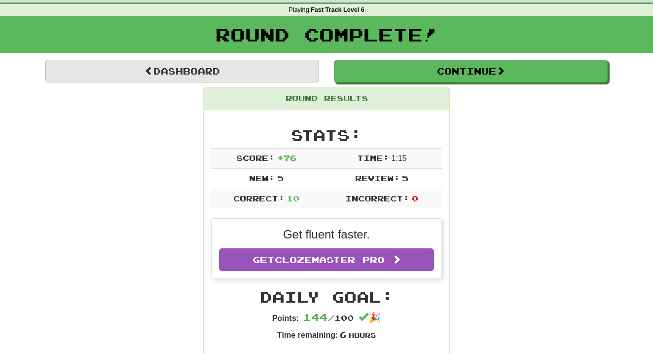
click at [243, 72] on link "Dashboard" at bounding box center [182, 71] width 274 height 23
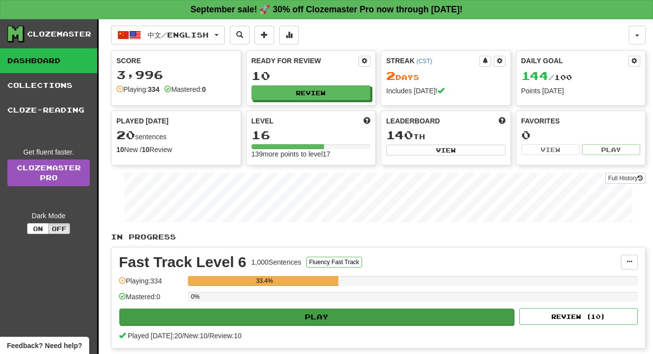
click at [320, 315] on button "Play" at bounding box center [316, 316] width 395 height 17
select select "**"
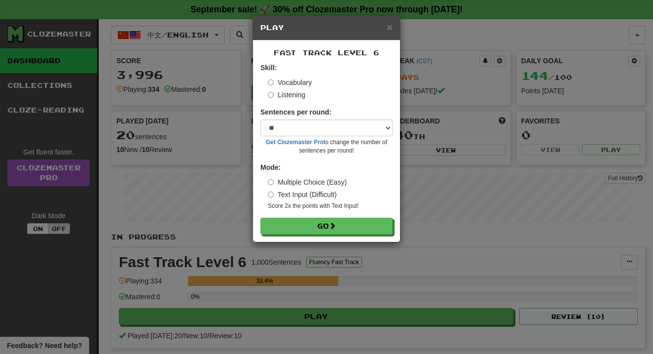
click at [303, 234] on div "Fast Track Level 6 Skill: Vocabulary Listening Sentences per round: * ** ** ** …" at bounding box center [326, 140] width 147 height 201
click at [309, 225] on button "Go" at bounding box center [327, 226] width 132 height 17
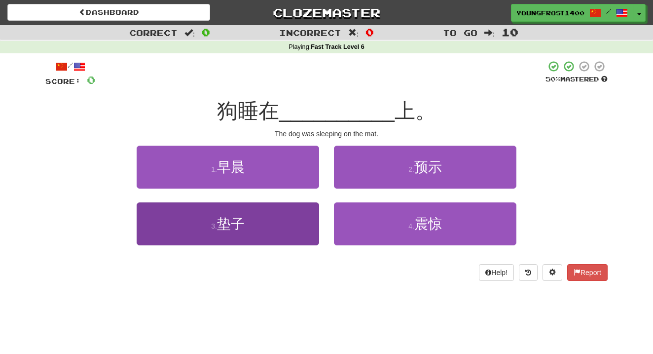
click at [281, 232] on button "3 . 垫子" at bounding box center [228, 223] width 182 height 43
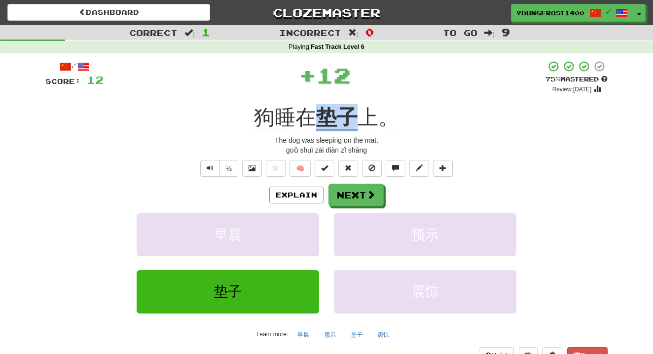
drag, startPoint x: 325, startPoint y: 122, endPoint x: 366, endPoint y: 122, distance: 41.4
click at [366, 122] on div "狗睡在 垫子 上。" at bounding box center [326, 117] width 562 height 27
copy div "狗睡在 垫子"
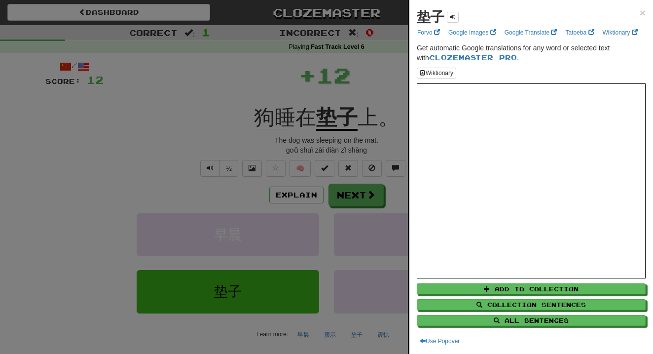
click at [395, 112] on div at bounding box center [326, 177] width 653 height 354
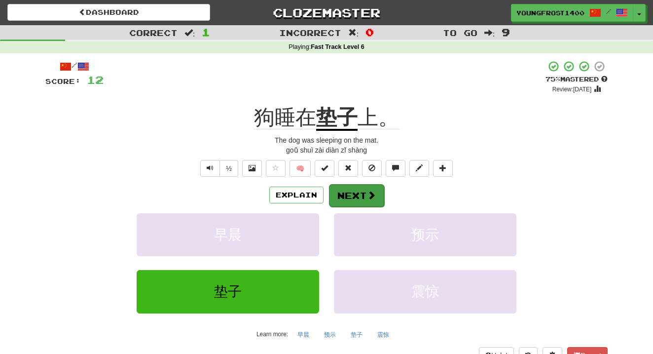
click at [339, 189] on button "Next" at bounding box center [356, 195] width 55 height 23
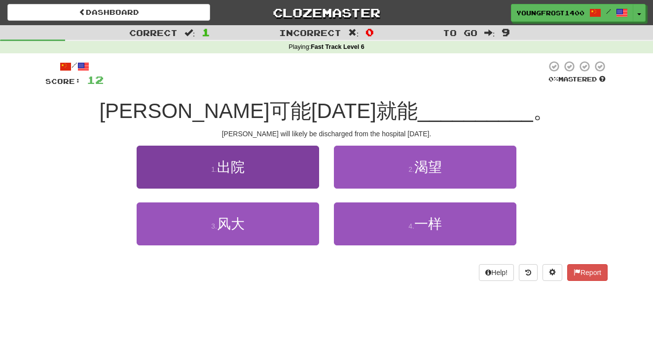
click at [268, 158] on button "1 . 出院" at bounding box center [228, 167] width 182 height 43
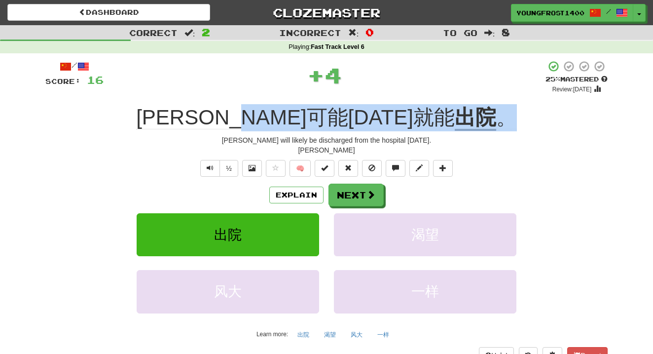
copy div "[PERSON_NAME]可能[DATE]就能 出院 。"
drag, startPoint x: 386, startPoint y: 116, endPoint x: 441, endPoint y: 116, distance: 54.7
click at [441, 116] on div "[PERSON_NAME]可能[DATE]就能 出院 。" at bounding box center [326, 117] width 562 height 27
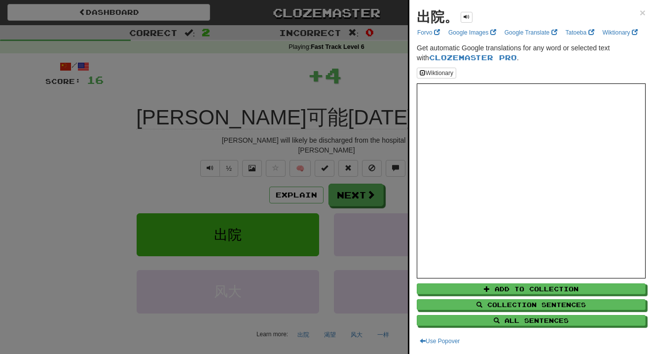
click at [339, 91] on div at bounding box center [326, 177] width 653 height 354
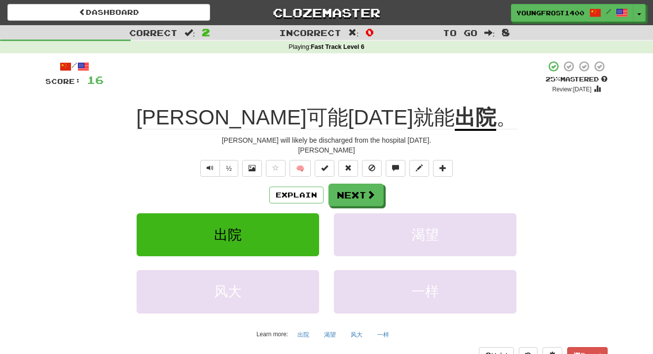
drag, startPoint x: 221, startPoint y: 117, endPoint x: 428, endPoint y: 146, distance: 208.7
click at [428, 146] on div "/ Score: 16 + 4 25 % Mastered Review: [DATE] [PERSON_NAME]可能[DATE]就能 出院 。 [PERS…" at bounding box center [326, 211] width 562 height 303
copy div "[PERSON_NAME]可能[DATE]就能 出院 。 [PERSON_NAME] will likely be discharged from the h…"
click at [428, 146] on div "[PERSON_NAME]" at bounding box center [326, 150] width 562 height 10
click at [370, 190] on span at bounding box center [371, 194] width 9 height 9
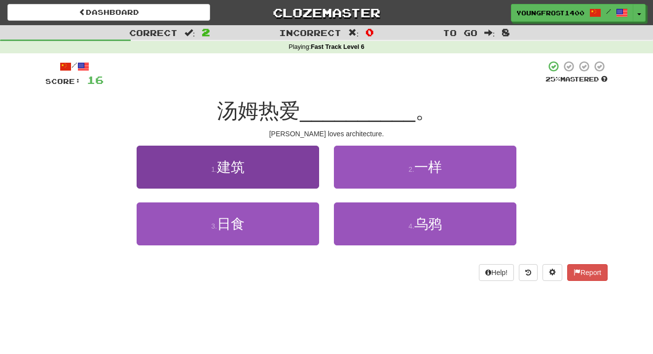
click at [278, 150] on button "1 . 建筑" at bounding box center [228, 167] width 182 height 43
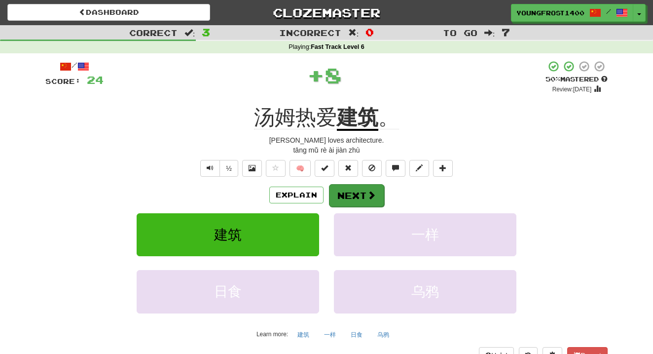
click at [353, 199] on button "Next" at bounding box center [356, 195] width 55 height 23
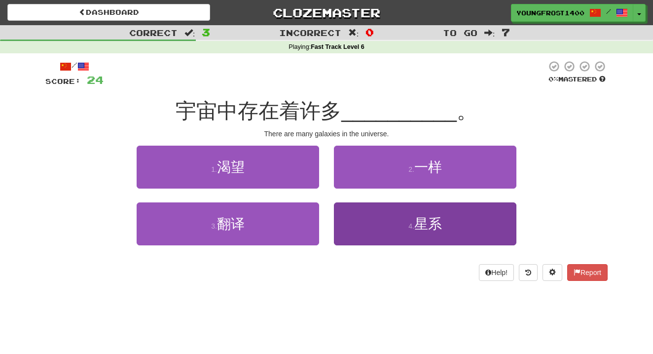
click at [382, 232] on button "4 . 星系" at bounding box center [425, 223] width 182 height 43
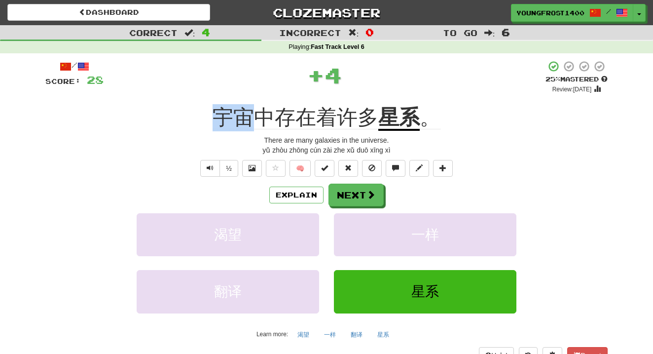
drag, startPoint x: 258, startPoint y: 113, endPoint x: 199, endPoint y: 106, distance: 60.2
click at [199, 106] on div "宇宙中存在着许多 星系 。" at bounding box center [326, 117] width 562 height 27
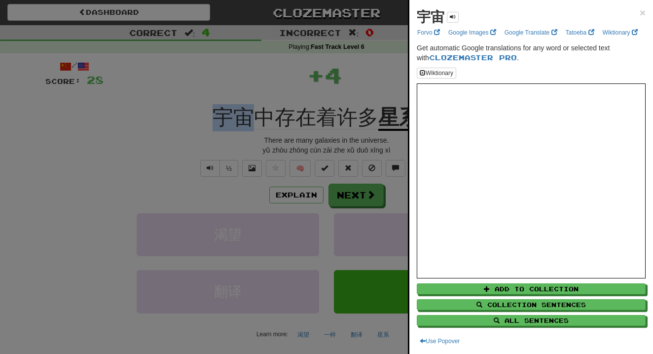
copy span "宇宙"
click at [199, 105] on div at bounding box center [326, 177] width 653 height 354
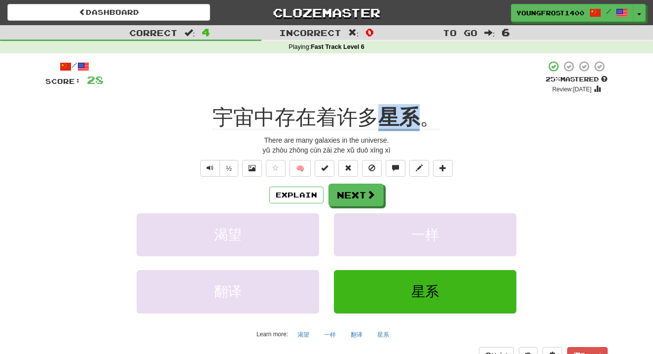
drag, startPoint x: 380, startPoint y: 111, endPoint x: 421, endPoint y: 111, distance: 40.4
click at [421, 111] on div "宇宙中存在着许多 星系 。" at bounding box center [326, 117] width 562 height 27
copy div "宇宙中存在着许多 星系"
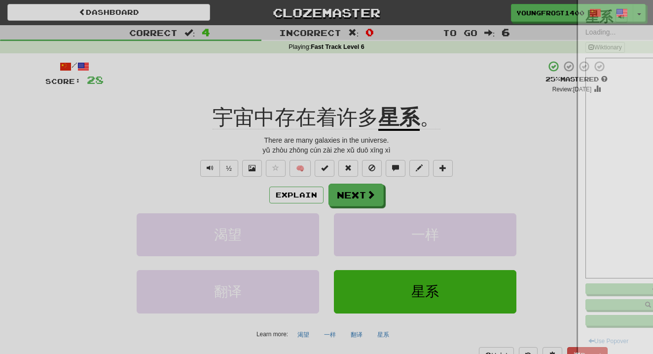
click at [335, 103] on div at bounding box center [326, 177] width 653 height 354
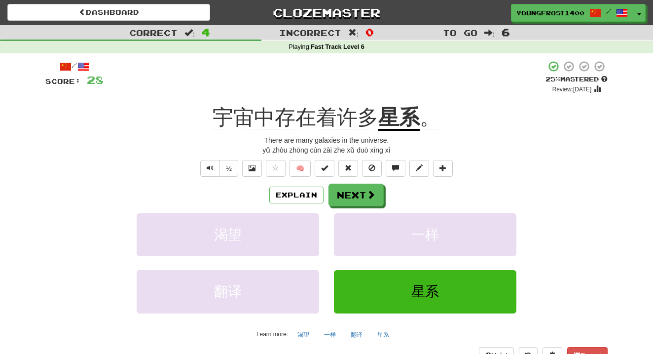
click at [349, 181] on div "/ Score: 28 + 4 25 % Mastered Review: [DATE] 宇宙中存在着许多 星系 。 There are many galax…" at bounding box center [326, 211] width 562 height 303
click at [349, 183] on div "Explain Next" at bounding box center [326, 194] width 562 height 23
click at [349, 184] on button "Next" at bounding box center [356, 195] width 55 height 23
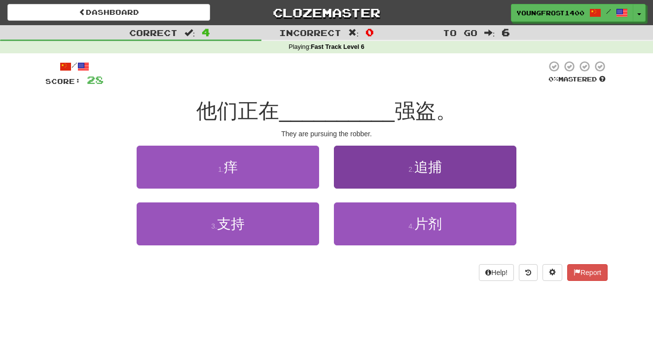
click at [385, 157] on button "2 . 追捕" at bounding box center [425, 167] width 182 height 43
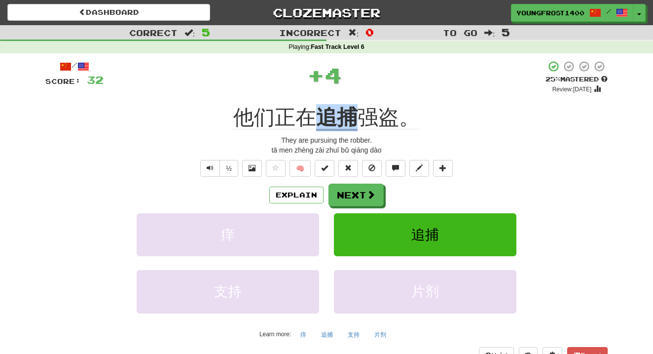
copy div "他们正在 追捕"
drag, startPoint x: 314, startPoint y: 113, endPoint x: 355, endPoint y: 115, distance: 41.0
click at [355, 115] on div "他们正在 追捕 强盗。" at bounding box center [326, 117] width 562 height 27
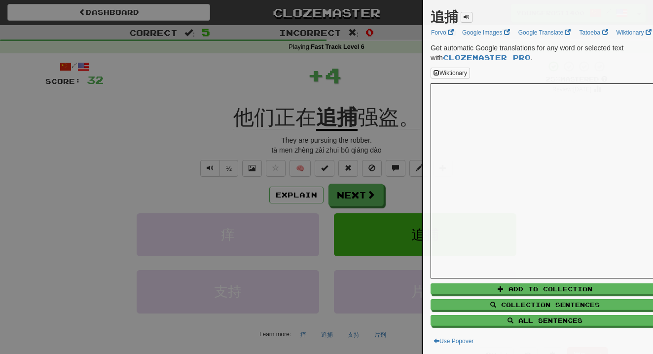
click at [339, 98] on div at bounding box center [326, 177] width 653 height 354
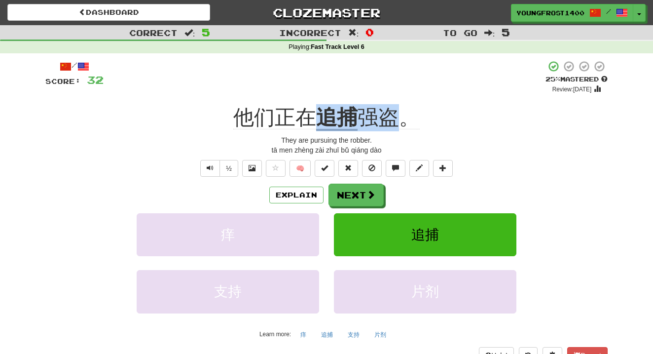
drag, startPoint x: 316, startPoint y: 118, endPoint x: 408, endPoint y: 118, distance: 92.2
click at [408, 118] on div "他们正在 追捕 强盗。" at bounding box center [326, 117] width 562 height 27
copy div "他们正在 追捕 强盗"
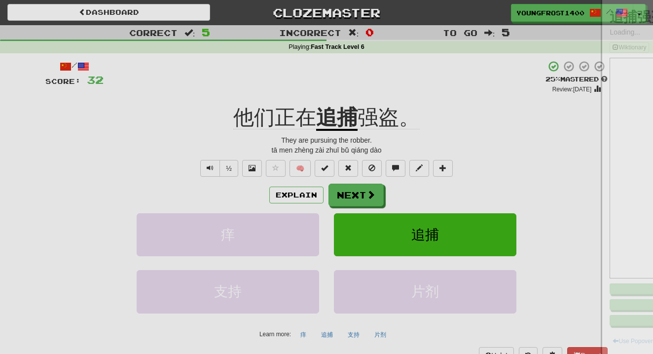
click at [326, 82] on div at bounding box center [326, 177] width 653 height 354
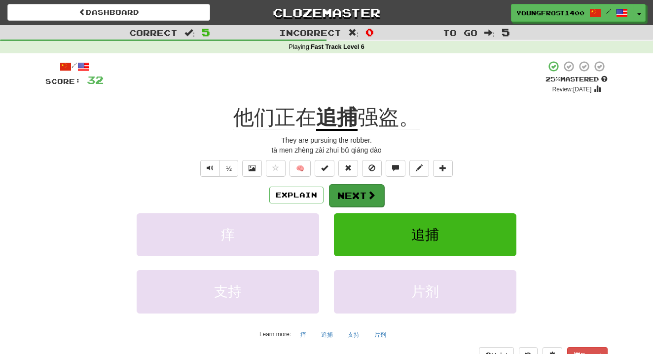
click at [365, 194] on button "Next" at bounding box center [356, 195] width 55 height 23
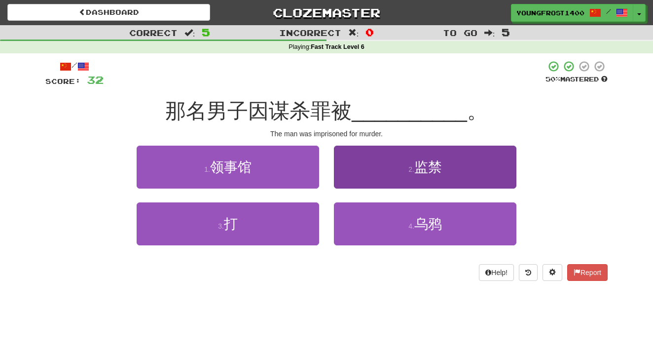
click at [363, 162] on button "2 . 监禁" at bounding box center [425, 167] width 182 height 43
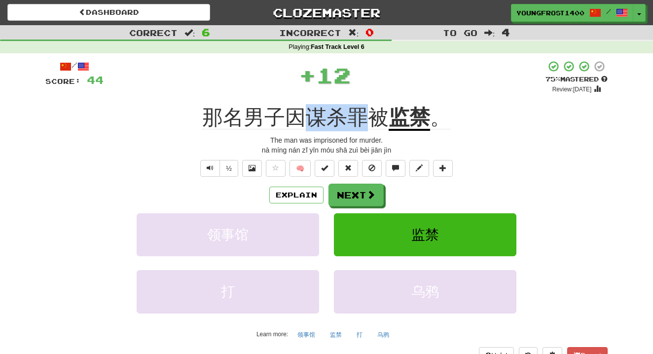
copy span "谋杀罪"
drag, startPoint x: 313, startPoint y: 117, endPoint x: 367, endPoint y: 118, distance: 54.3
click at [367, 118] on span "那名男子因谋杀罪被" at bounding box center [295, 118] width 186 height 24
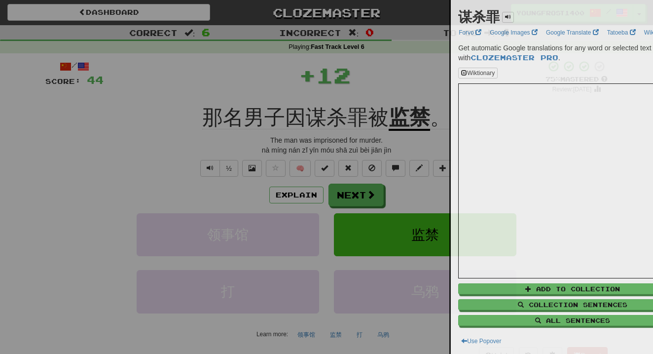
click at [328, 98] on div at bounding box center [326, 177] width 653 height 354
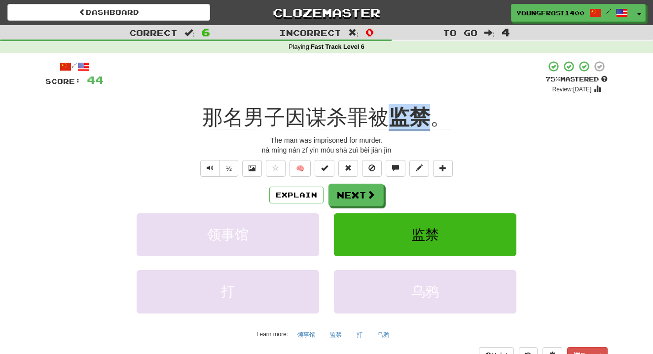
drag, startPoint x: 395, startPoint y: 120, endPoint x: 422, endPoint y: 117, distance: 27.3
click at [422, 117] on u "监禁" at bounding box center [409, 118] width 41 height 25
copy div "那名男子因谋杀罪被 监禁"
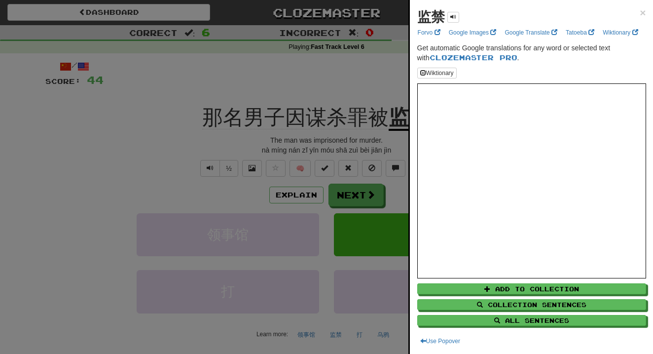
click at [355, 65] on div at bounding box center [326, 177] width 653 height 354
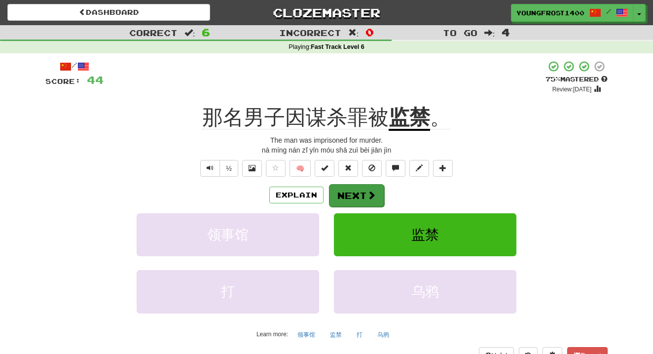
click at [337, 190] on button "Next" at bounding box center [356, 195] width 55 height 23
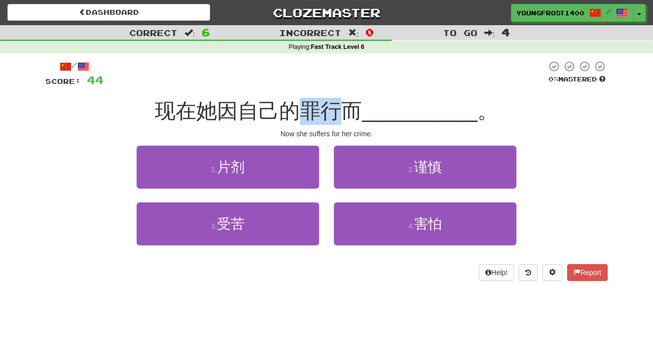
copy span "罪行"
drag, startPoint x: 307, startPoint y: 117, endPoint x: 342, endPoint y: 117, distance: 35.0
click at [342, 117] on span "现在她因自己的罪行而" at bounding box center [258, 110] width 207 height 23
click at [306, 98] on div "现在她因自己的罪行而 __________ 。" at bounding box center [326, 111] width 562 height 27
drag, startPoint x: 547, startPoint y: 0, endPoint x: 380, endPoint y: 100, distance: 194.4
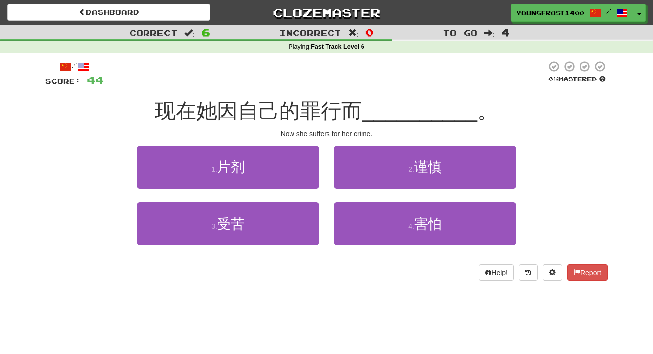
click at [380, 100] on span "__________" at bounding box center [419, 110] width 115 height 23
drag, startPoint x: 304, startPoint y: 104, endPoint x: 349, endPoint y: 109, distance: 45.2
click at [349, 109] on span "现在她因自己的罪行而" at bounding box center [258, 110] width 207 height 23
click at [325, 88] on div "/ Score: 44 0 % Mastered 现在她因自己的罪行而 __________ 。 Now she suffers for her crime.…" at bounding box center [326, 170] width 562 height 220
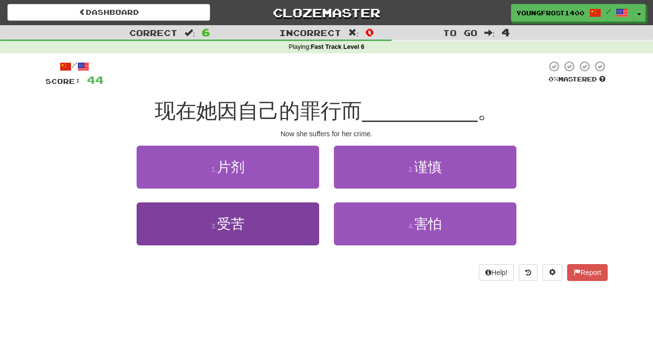
click at [233, 218] on span "受苦" at bounding box center [231, 223] width 28 height 15
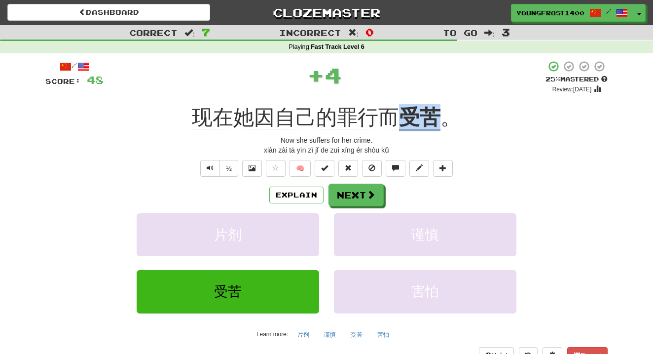
drag, startPoint x: 409, startPoint y: 114, endPoint x: 437, endPoint y: 114, distance: 27.6
click at [437, 114] on u "受苦" at bounding box center [419, 118] width 41 height 25
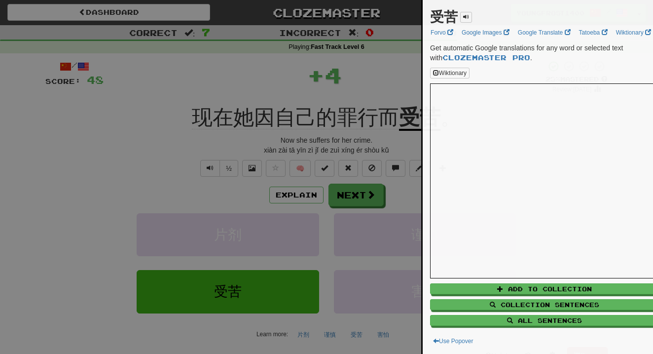
click at [385, 90] on div at bounding box center [326, 177] width 653 height 354
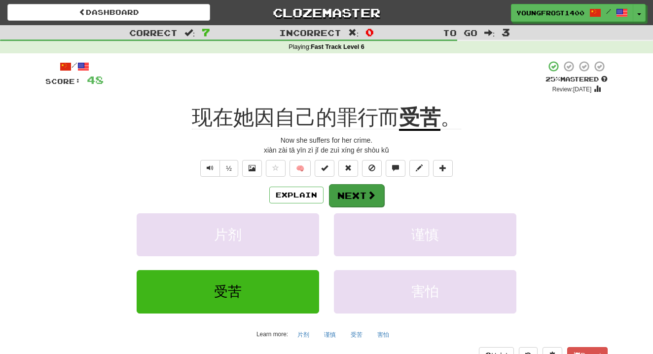
click at [346, 200] on button "Next" at bounding box center [356, 195] width 55 height 23
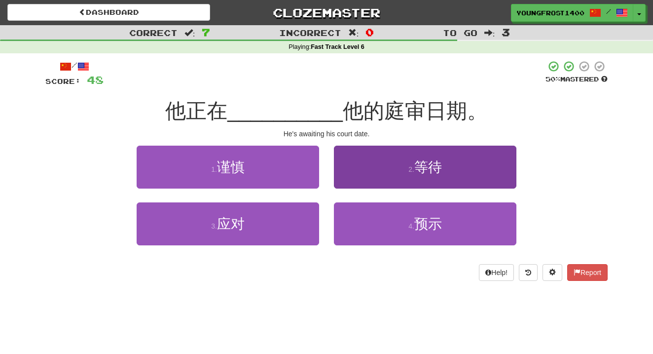
click at [419, 159] on span "等待" at bounding box center [428, 166] width 28 height 15
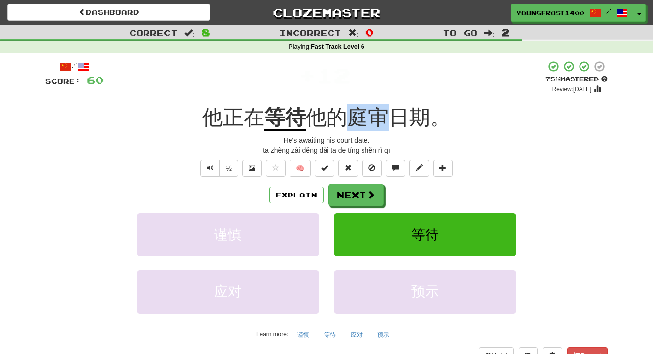
drag, startPoint x: 353, startPoint y: 112, endPoint x: 387, endPoint y: 115, distance: 34.7
click at [387, 115] on span "他的庭审日期。" at bounding box center [378, 118] width 145 height 24
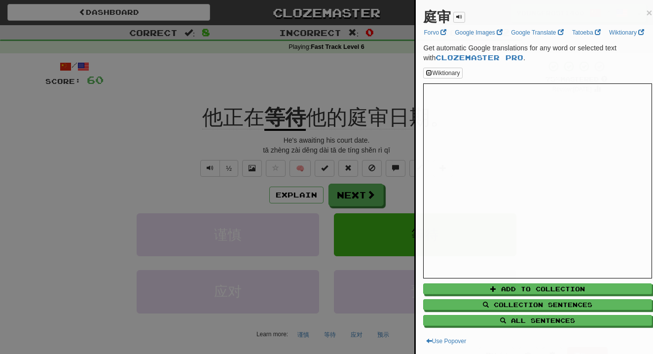
click at [353, 80] on div at bounding box center [326, 177] width 653 height 354
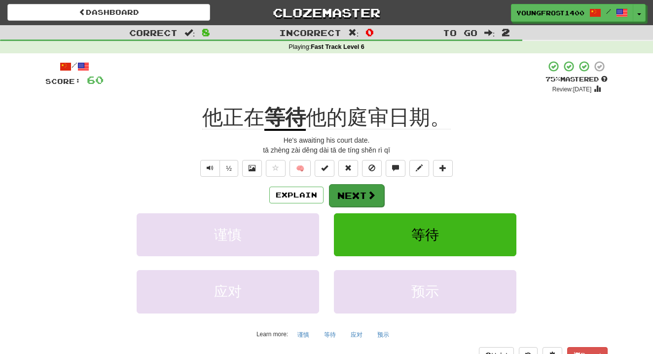
click at [343, 194] on button "Next" at bounding box center [356, 195] width 55 height 23
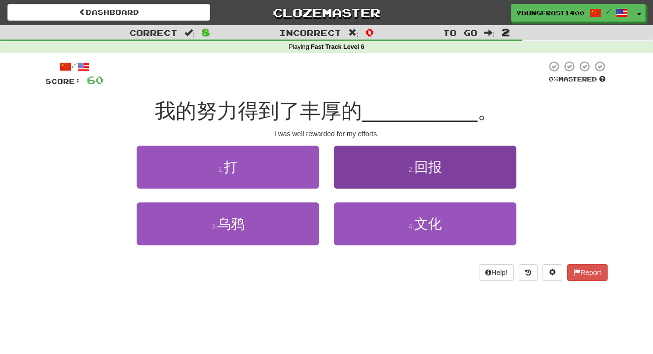
click at [351, 147] on button "2 . 回报" at bounding box center [425, 167] width 182 height 43
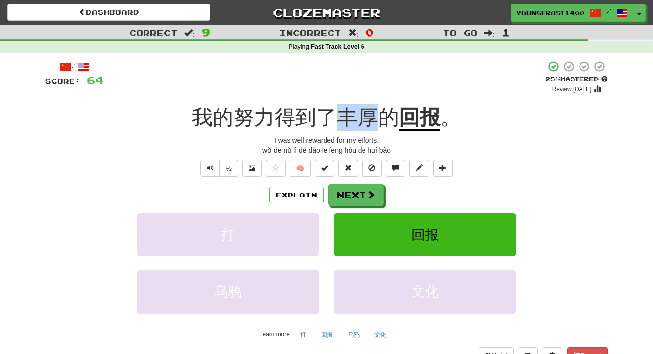
drag, startPoint x: 385, startPoint y: 115, endPoint x: 345, endPoint y: 110, distance: 40.8
click at [345, 110] on span "我的努力得到了丰厚的" at bounding box center [295, 118] width 207 height 24
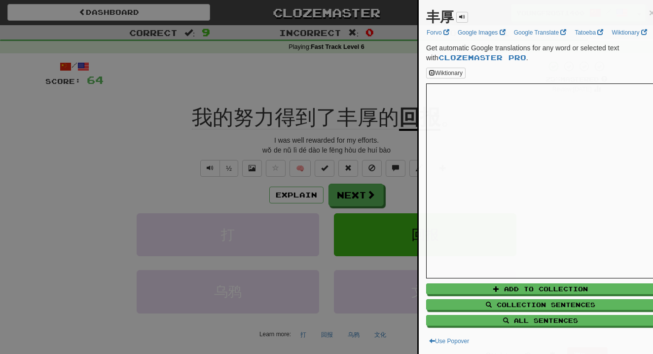
click at [348, 86] on div at bounding box center [326, 177] width 653 height 354
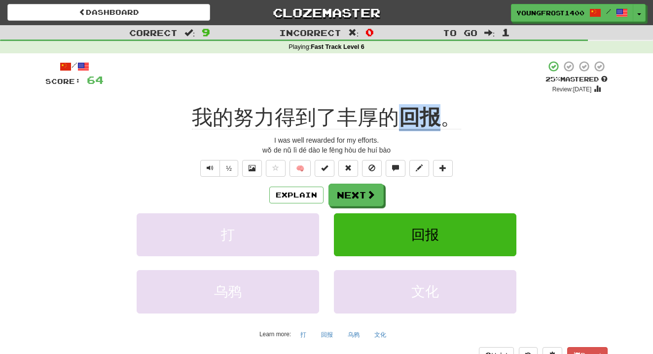
drag, startPoint x: 402, startPoint y: 117, endPoint x: 440, endPoint y: 117, distance: 37.5
click at [440, 117] on u "回报" at bounding box center [419, 118] width 41 height 25
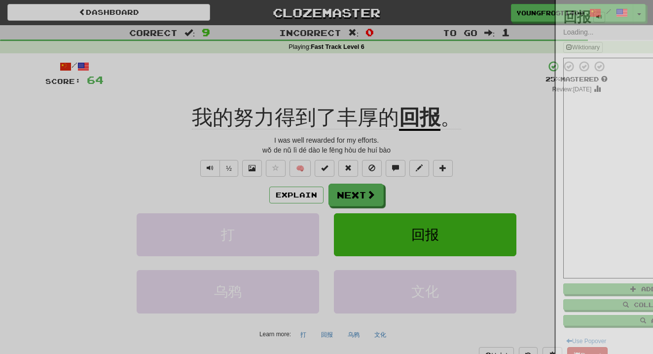
click at [384, 83] on div at bounding box center [326, 177] width 653 height 354
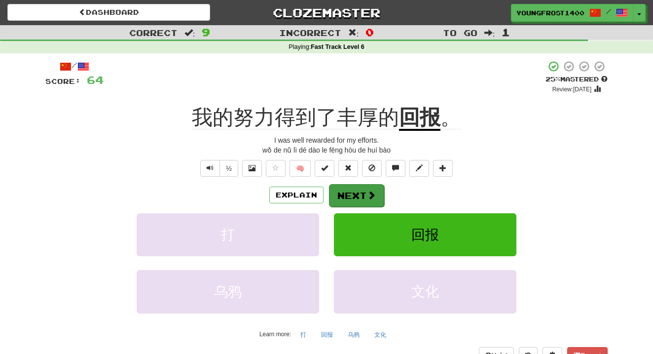
click at [367, 195] on span at bounding box center [371, 194] width 9 height 9
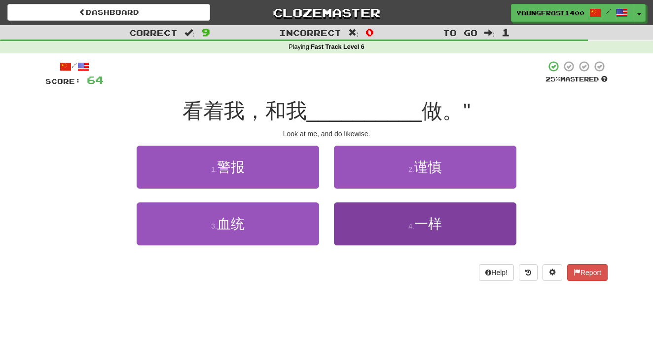
click at [409, 220] on button "4 . 一样" at bounding box center [425, 223] width 182 height 43
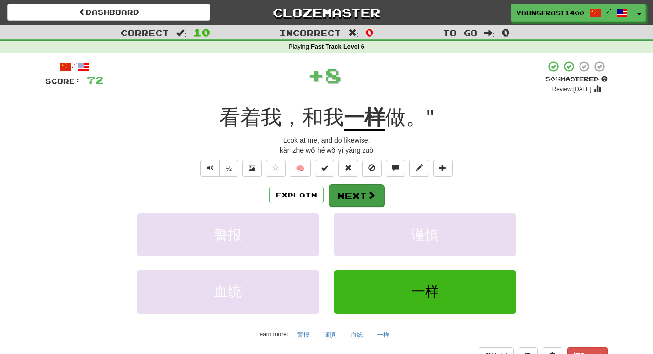
click at [374, 195] on span at bounding box center [371, 194] width 9 height 9
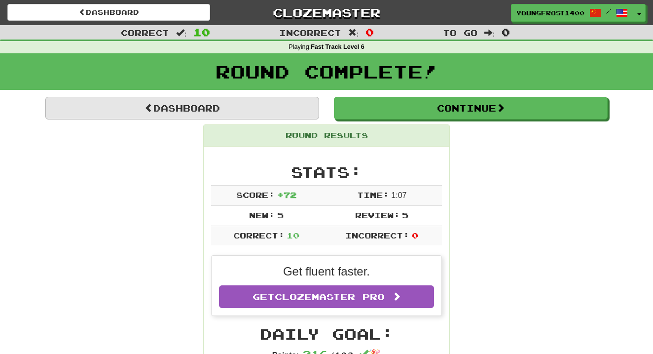
click at [266, 101] on link "Dashboard" at bounding box center [182, 108] width 274 height 23
